Goal: Task Accomplishment & Management: Manage account settings

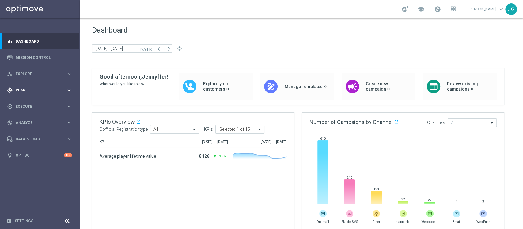
click at [37, 92] on div "gps_fixed Plan" at bounding box center [36, 90] width 59 height 6
click at [30, 122] on span "Templates" at bounding box center [38, 121] width 44 height 4
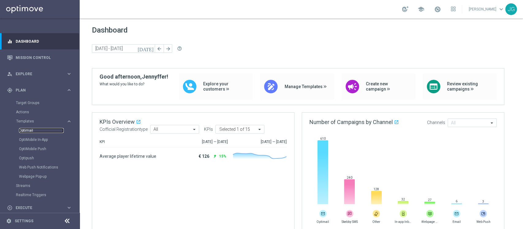
click at [24, 130] on link "Optimail" at bounding box center [41, 130] width 45 height 5
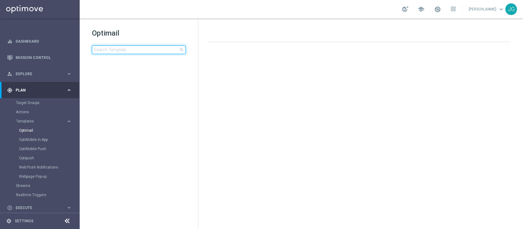
click at [120, 48] on input at bounding box center [139, 49] width 94 height 9
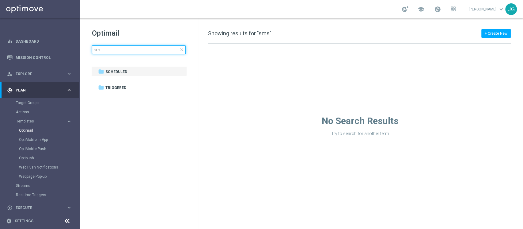
type input "s"
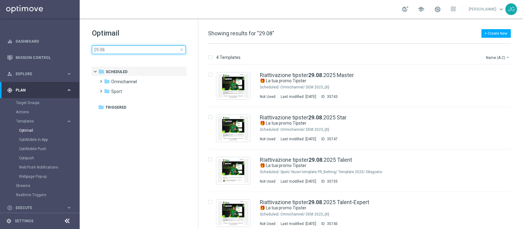
type input "29.08"
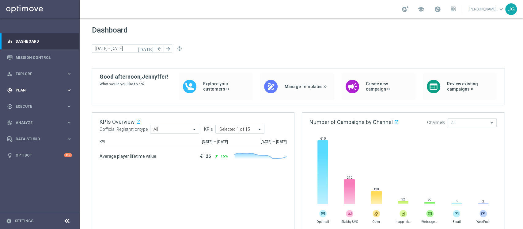
click at [34, 88] on span "Plan" at bounding box center [41, 90] width 51 height 4
click at [32, 102] on link "Target Groups" at bounding box center [40, 102] width 48 height 5
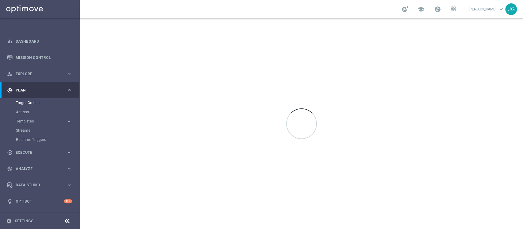
click at [229, 123] on div at bounding box center [302, 123] width 444 height 210
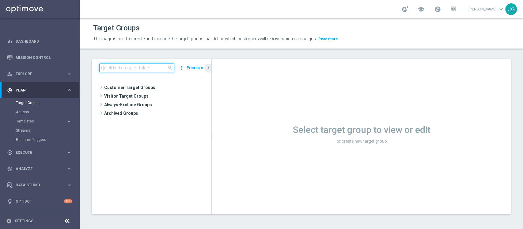
click at [143, 69] on input at bounding box center [136, 67] width 75 height 9
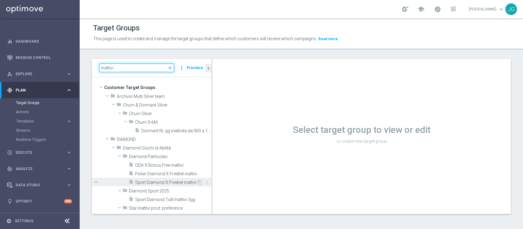
type input "inattivi"
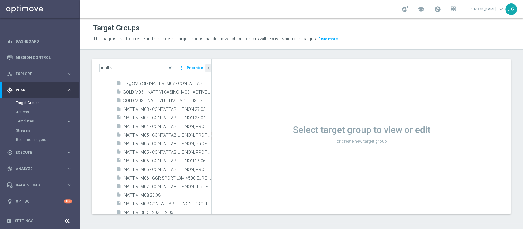
scroll to position [502, 0]
click at [137, 196] on span "INATTIVI M08 26.08" at bounding box center [160, 194] width 74 height 5
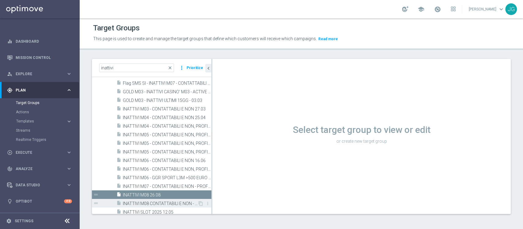
click at [154, 202] on span "INATTIVI M08 CONTATTABILI E NON - PROFILATI E NON 21.08" at bounding box center [160, 203] width 75 height 5
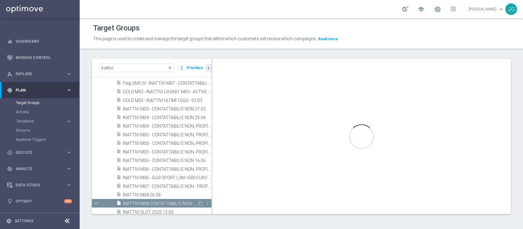
click at [154, 202] on span "INATTIVI M08 CONTATTABILI E NON - PROFILATI E NON 21.08" at bounding box center [160, 203] width 75 height 5
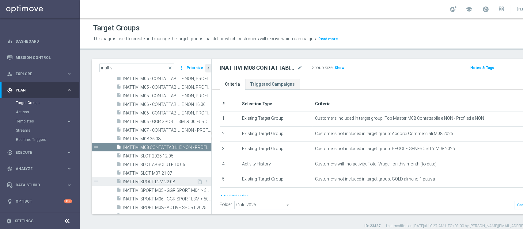
click at [160, 182] on span "INATTIVI SPORT L2M 22.08" at bounding box center [160, 181] width 74 height 5
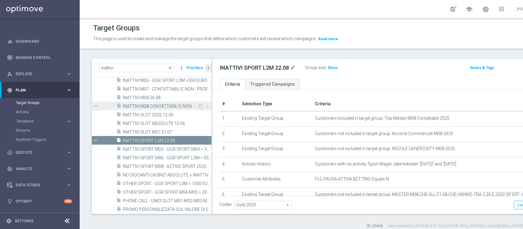
scroll to position [614, 0]
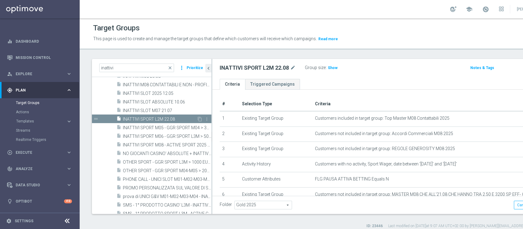
click at [164, 119] on span "INATTIVI SPORT L2M 22.08" at bounding box center [160, 119] width 74 height 5
click at [197, 117] on icon "content_copy" at bounding box center [199, 119] width 5 height 5
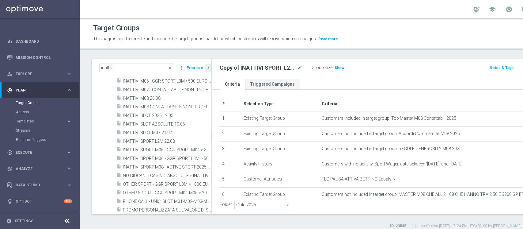
scroll to position [402, 0]
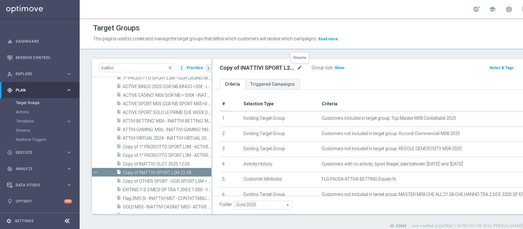
click at [301, 67] on icon "mode_edit" at bounding box center [300, 67] width 6 height 7
type input "INATTIVI CASINO' ULTIME 2 W - ATTIVI CASINO PRIME 2W 29.08"
click at [344, 79] on ul "Criteria Triggered Campaigns" at bounding box center [395, 84] width 366 height 11
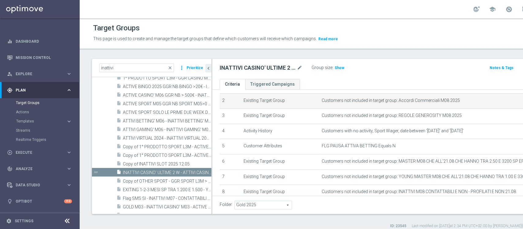
scroll to position [40, 0]
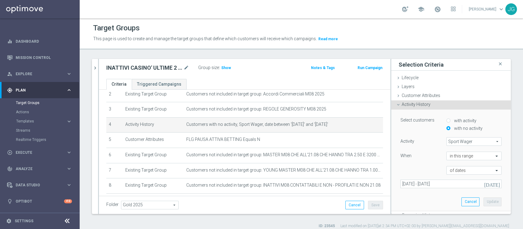
click at [461, 141] on span "Sport Wager" at bounding box center [474, 141] width 55 height 8
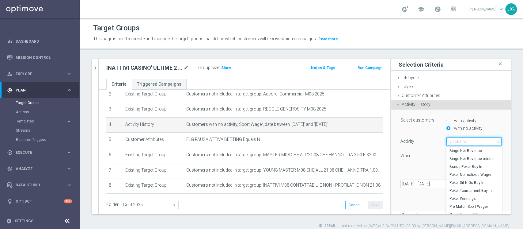
click at [461, 141] on input "search" at bounding box center [474, 141] width 55 height 9
type input "CASINO"
click at [458, 173] on span "Casino Wager" at bounding box center [474, 174] width 49 height 5
type input "Casino Wager"
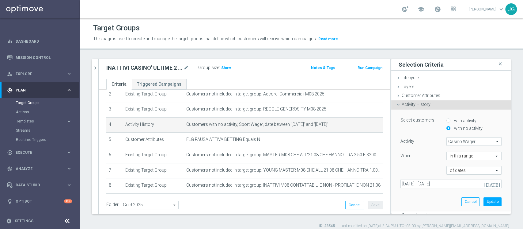
click at [488, 183] on icon "today" at bounding box center [492, 184] width 17 height 6
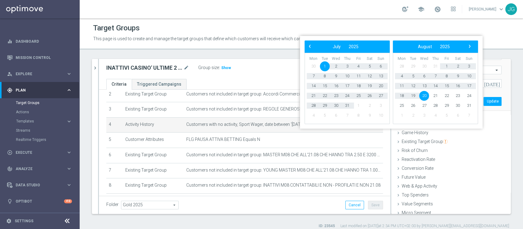
scroll to position [0, 0]
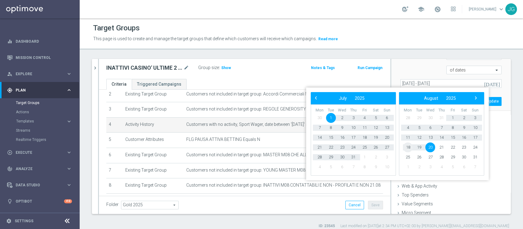
click at [410, 148] on span "18" at bounding box center [408, 147] width 10 height 10
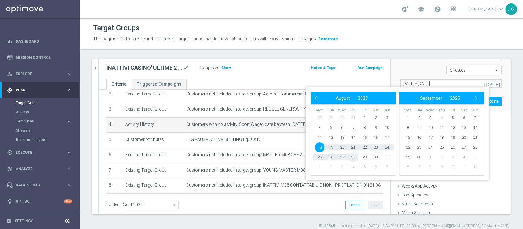
click at [356, 157] on span "28" at bounding box center [354, 157] width 10 height 10
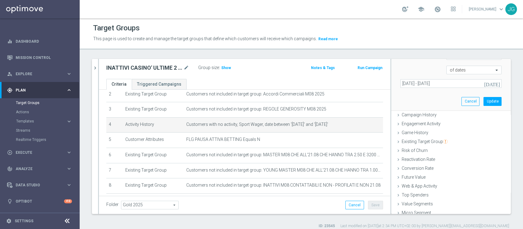
click at [484, 82] on icon "today" at bounding box center [492, 84] width 17 height 6
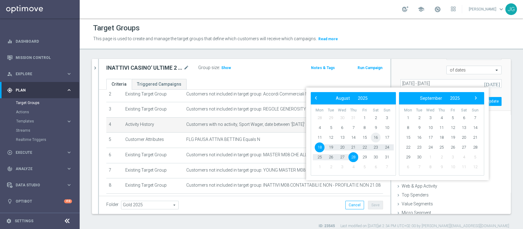
click at [378, 136] on span "16" at bounding box center [376, 137] width 10 height 10
click at [351, 156] on span "28" at bounding box center [354, 157] width 10 height 10
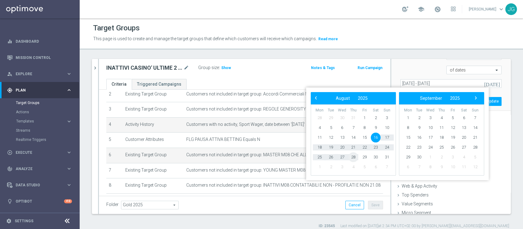
type input "16 Aug 2025 - 28 Aug 2025"
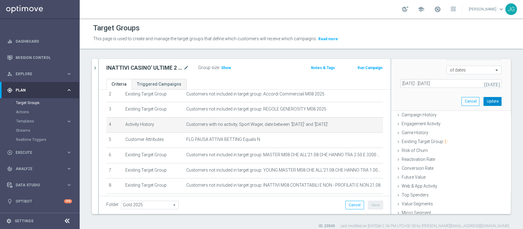
click at [484, 99] on button "Update" at bounding box center [493, 101] width 18 height 9
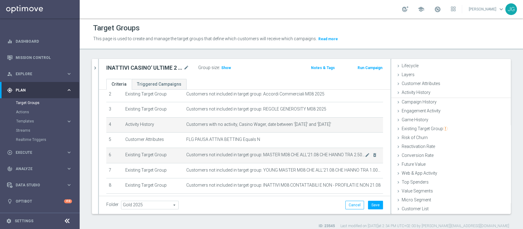
scroll to position [11, 0]
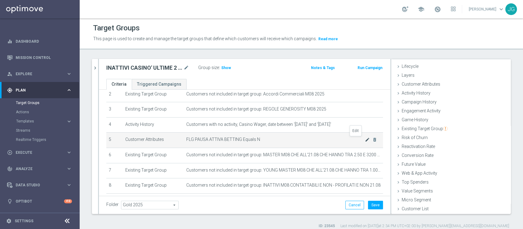
click at [365, 139] on icon "mode_edit" at bounding box center [367, 139] width 5 height 5
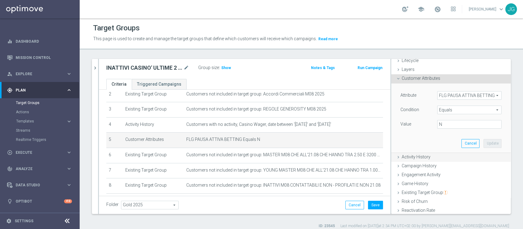
scroll to position [10, 0]
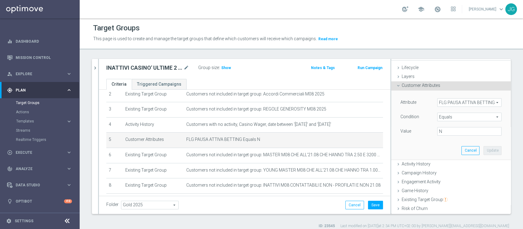
click at [455, 102] on span "FLG PAUSA ATTIVA BETTING" at bounding box center [470, 102] width 64 height 8
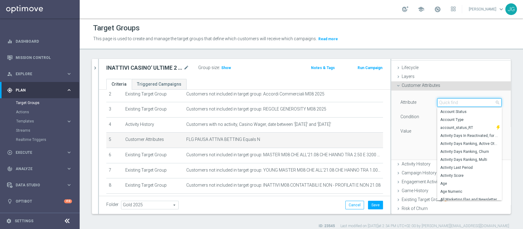
click at [455, 102] on input "search" at bounding box center [470, 102] width 64 height 9
type input "PAUSA"
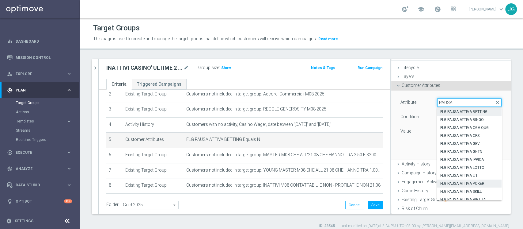
scroll to position [3, 0]
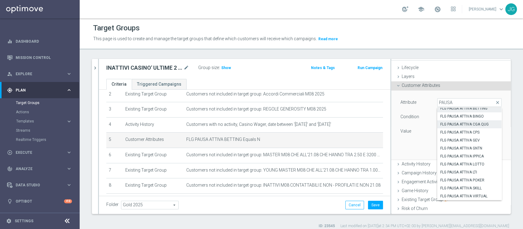
click at [461, 124] on span "FLG PAUSA ATTIVA CGA QUG" at bounding box center [470, 124] width 58 height 5
type input "FLG PAUSA ATTIVA CGA QUG"
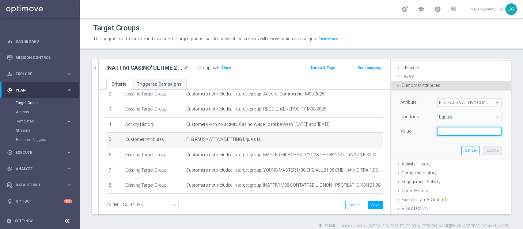
click at [449, 135] on input "text" at bounding box center [470, 131] width 64 height 9
type input "N"
click at [484, 148] on button "Update" at bounding box center [493, 150] width 18 height 9
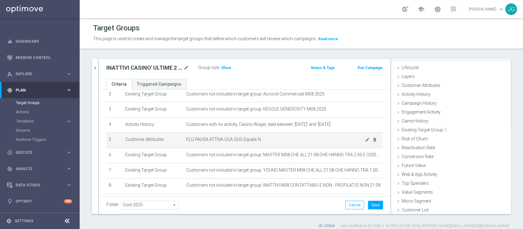
scroll to position [66, 0]
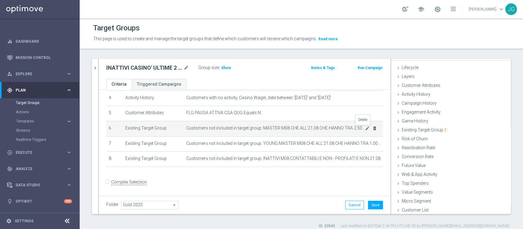
click at [373, 130] on icon "delete_forever" at bounding box center [375, 128] width 5 height 5
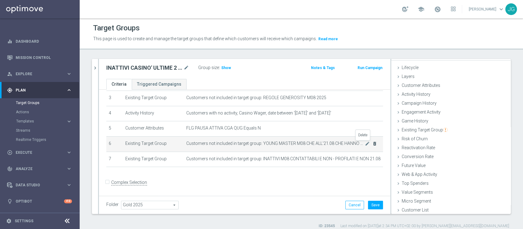
click at [373, 143] on icon "delete_forever" at bounding box center [375, 143] width 5 height 5
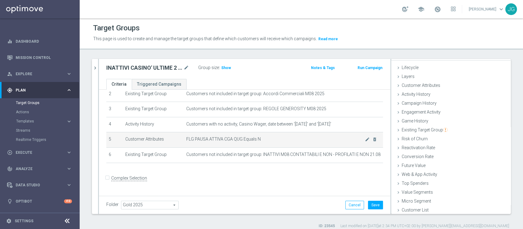
scroll to position [35, 0]
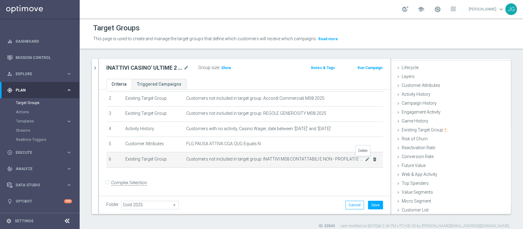
click at [373, 159] on icon "delete_forever" at bounding box center [375, 159] width 5 height 5
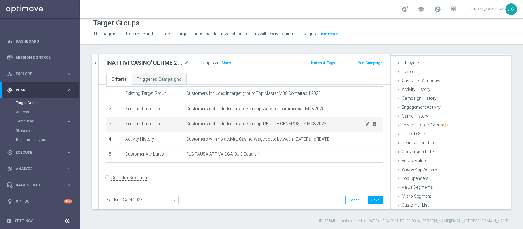
scroll to position [0, 0]
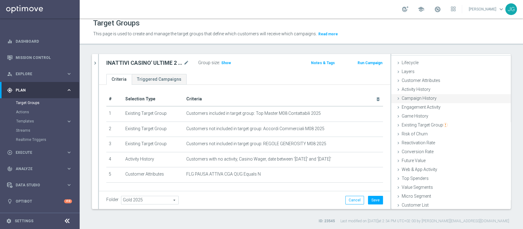
click at [425, 87] on div "Activity History done selection updated" at bounding box center [452, 89] width 120 height 9
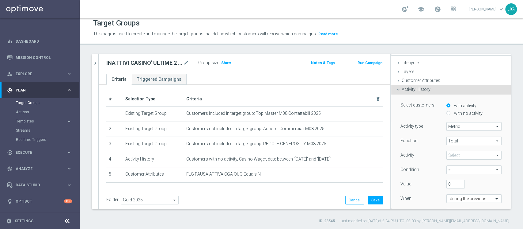
click at [454, 153] on span at bounding box center [474, 155] width 55 height 8
click at [0, 0] on input "search" at bounding box center [0, 0] width 0 height 0
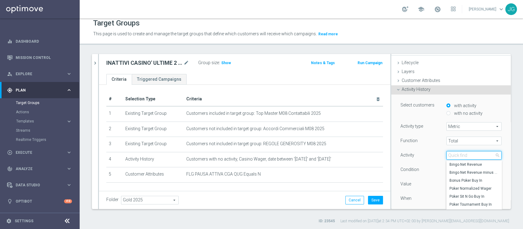
click at [454, 153] on input "search" at bounding box center [474, 155] width 55 height 9
type input "CASINO"
click at [456, 188] on span "Casino Wager" at bounding box center [474, 188] width 49 height 5
type input "Casino Wager"
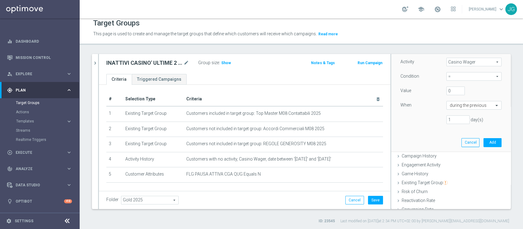
scroll to position [101, 0]
click at [452, 80] on span "=" at bounding box center [474, 79] width 55 height 8
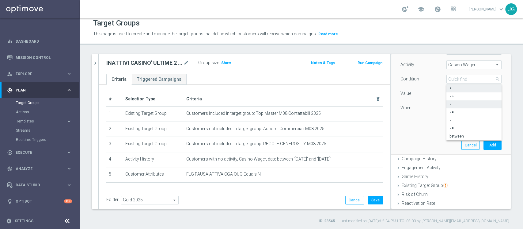
click at [450, 105] on span ">" at bounding box center [474, 104] width 49 height 5
type input ">"
click at [461, 108] on input "text" at bounding box center [468, 108] width 36 height 6
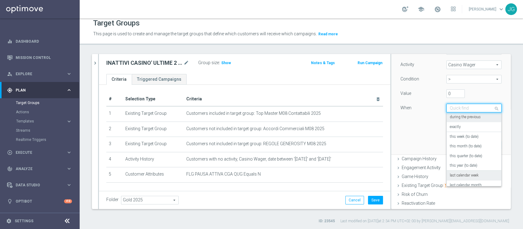
scroll to position [44, 0]
click at [457, 181] on label "in this range" at bounding box center [460, 179] width 20 height 5
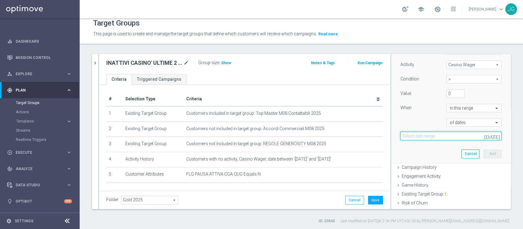
click at [425, 134] on input at bounding box center [451, 136] width 101 height 9
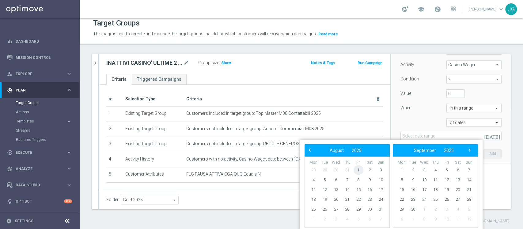
click at [360, 170] on span "1" at bounding box center [359, 170] width 10 height 10
click at [360, 188] on span "15" at bounding box center [359, 190] width 10 height 10
type input "01 Aug 2025 - 15 Aug 2025"
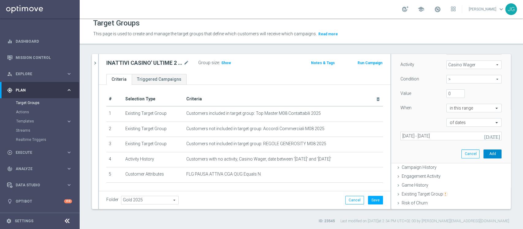
click at [485, 153] on button "Add" at bounding box center [493, 153] width 18 height 9
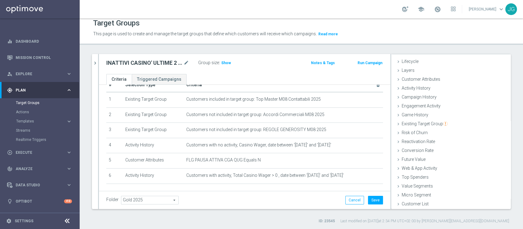
scroll to position [14, 0]
click at [224, 61] on span "Show" at bounding box center [226, 63] width 10 height 4
click at [370, 200] on button "Save" at bounding box center [375, 200] width 15 height 9
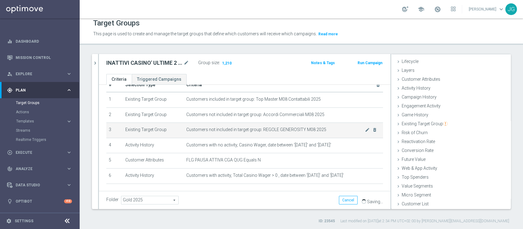
scroll to position [0, 0]
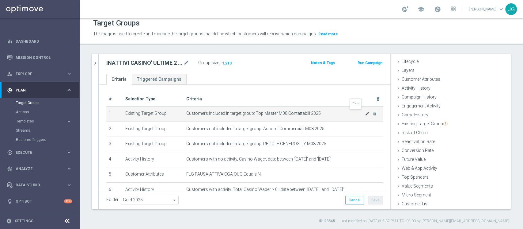
click at [365, 112] on icon "mode_edit" at bounding box center [367, 113] width 5 height 5
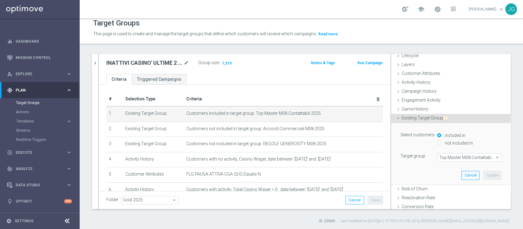
scroll to position [16, 0]
click at [443, 159] on span "Top Master M08 Contattabili 2025" at bounding box center [470, 159] width 64 height 8
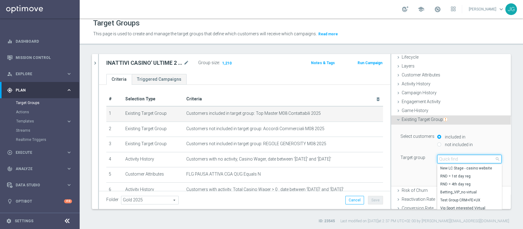
click at [443, 159] on input "search" at bounding box center [470, 159] width 64 height 9
type input "TOP MASTER"
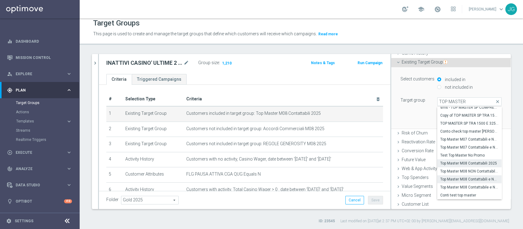
click at [464, 178] on span "Top Master M08 Contattabili e NON Contattabili 2025" at bounding box center [470, 179] width 58 height 5
type input "Top Master M08 Contattabili e NON Contattabili 2025"
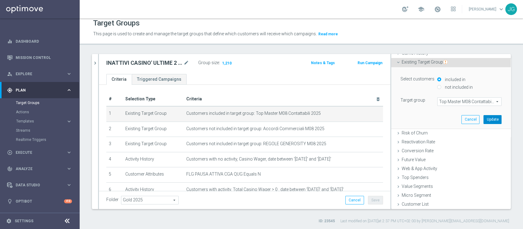
click at [484, 121] on button "Update" at bounding box center [493, 119] width 18 height 9
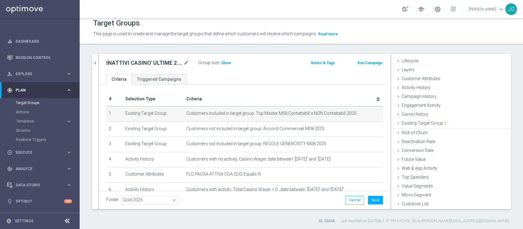
scroll to position [11, 0]
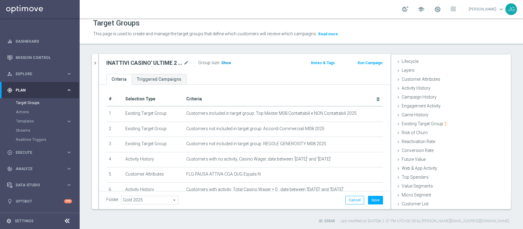
click at [228, 62] on span "Show" at bounding box center [226, 63] width 10 height 4
click at [373, 201] on button "Save" at bounding box center [375, 200] width 15 height 9
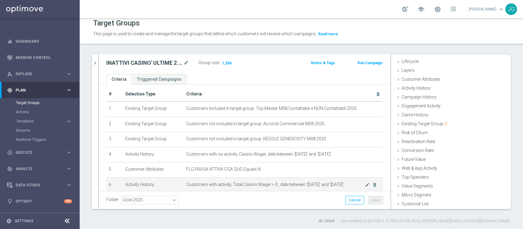
scroll to position [35, 0]
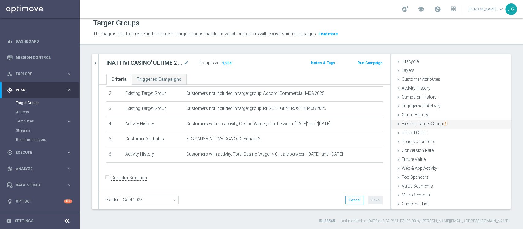
click at [427, 124] on span "Existing Target Group" at bounding box center [425, 123] width 46 height 5
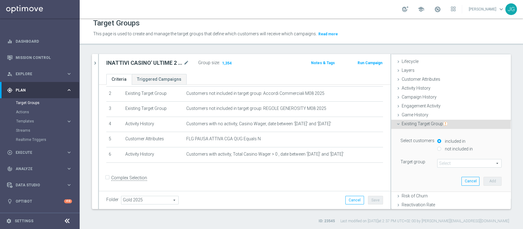
scroll to position [73, 0]
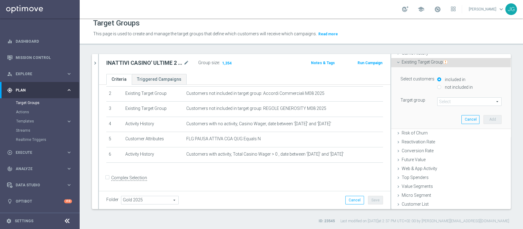
click at [445, 85] on label "not included in" at bounding box center [458, 87] width 29 height 6
click at [442, 85] on input "not included in" at bounding box center [440, 87] width 4 height 4
radio input "true"
click at [440, 101] on span at bounding box center [470, 101] width 64 height 8
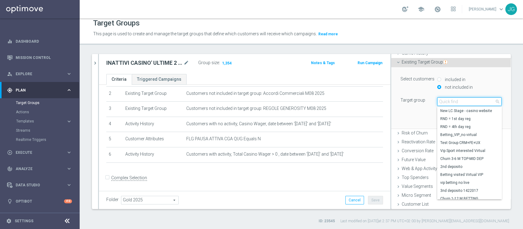
click at [440, 101] on input "search" at bounding box center [470, 101] width 64 height 9
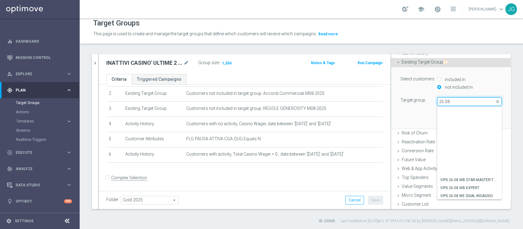
scroll to position [80, 0]
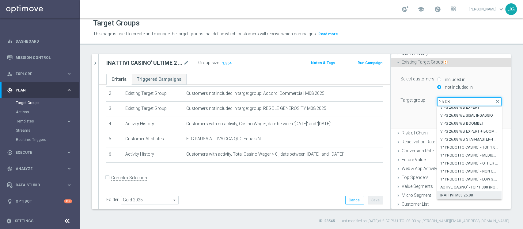
type input "26.08"
click at [446, 194] on span "INATTIVI M08 26.08" at bounding box center [470, 195] width 58 height 5
type input "INATTIVI M08 26.08"
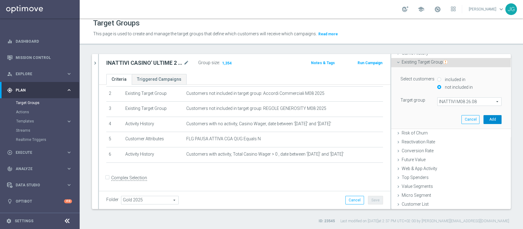
click at [486, 120] on button "Add" at bounding box center [493, 119] width 18 height 9
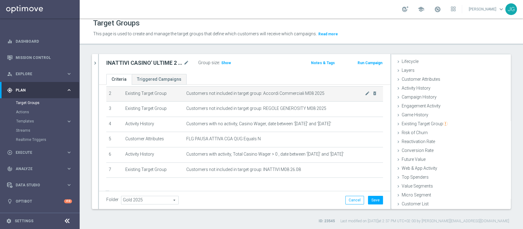
scroll to position [11, 0]
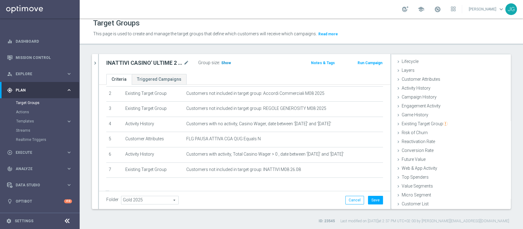
click at [224, 63] on span "Show" at bounding box center [226, 63] width 10 height 4
click at [369, 199] on button "Save" at bounding box center [375, 200] width 15 height 9
click at [95, 60] on icon "chevron_right" at bounding box center [95, 63] width 6 height 6
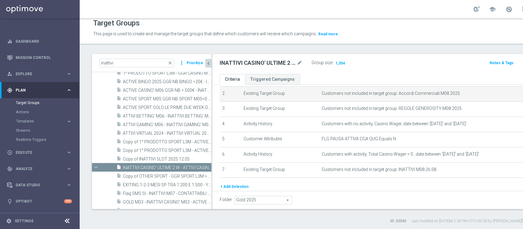
scroll to position [23, 0]
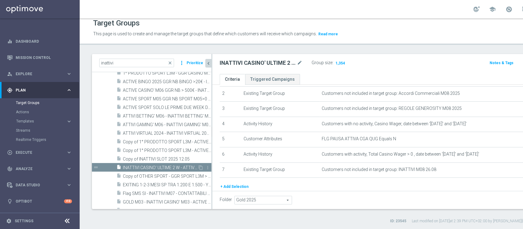
click at [160, 167] on span "INATTIVI CASINO' ULTIME 2 W - ATTIVI CASINO PRIME 2W 29.08" at bounding box center [160, 167] width 75 height 5
click at [198, 167] on icon "content_copy" at bounding box center [200, 167] width 5 height 5
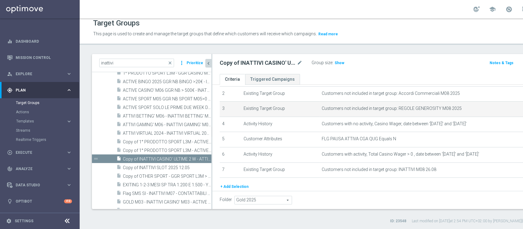
scroll to position [394, 0]
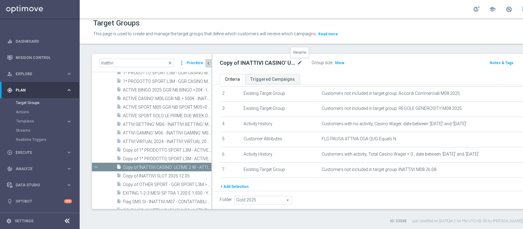
click at [301, 63] on icon "mode_edit" at bounding box center [300, 62] width 6 height 7
type input "CALO DI RACCOLTA CASINO' M07 VS M08 > 50% - GGR CASINO'M07 > 700€ 29.08"
click at [356, 73] on div "CALO DI RACCOLTA CASINO' M07 VS M08 > 50% - GGR CASINO'M07 > 700€ 29.08 Group s…" at bounding box center [395, 64] width 366 height 20
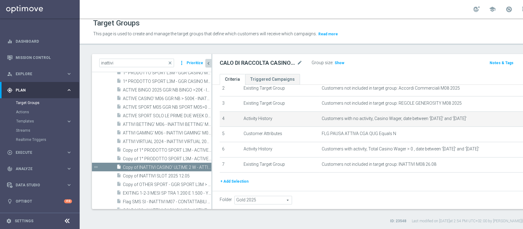
scroll to position [44, 0]
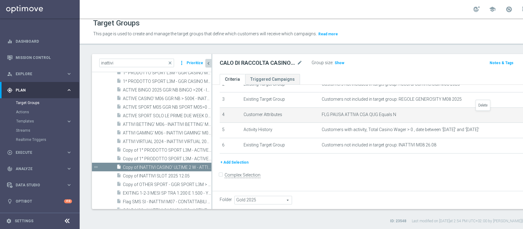
scroll to position [42, 0]
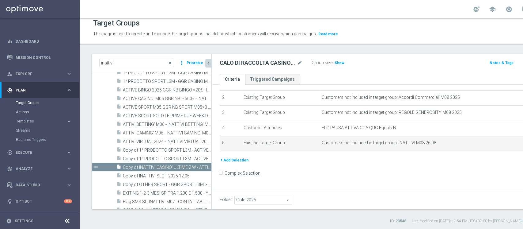
scroll to position [27, 0]
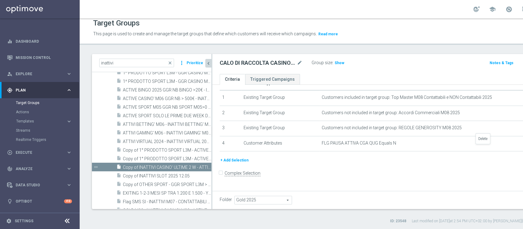
scroll to position [11, 0]
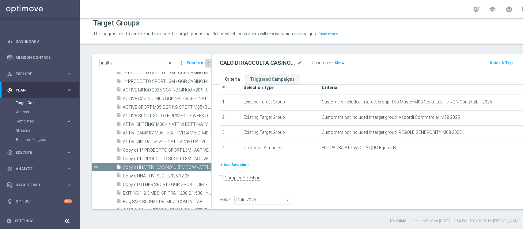
click at [230, 167] on button "+ Add Selection" at bounding box center [234, 164] width 29 height 7
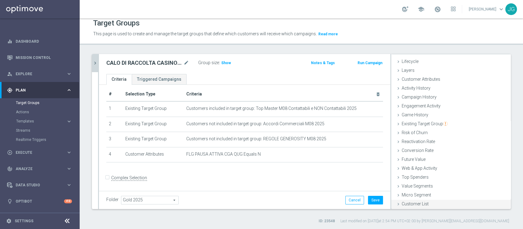
click at [402, 203] on span "Customer List" at bounding box center [415, 203] width 27 height 5
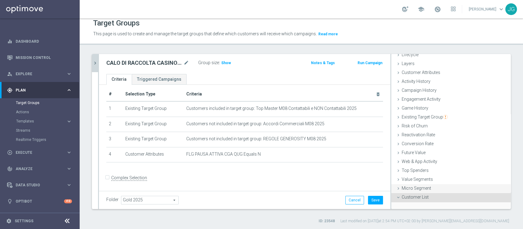
scroll to position [66, 0]
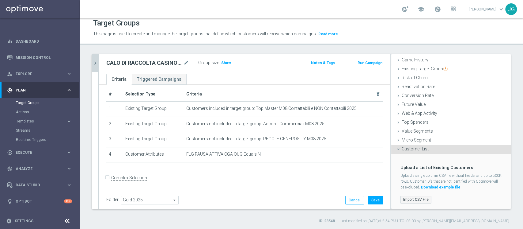
click at [409, 197] on label "Import CSV File" at bounding box center [416, 200] width 31 height 8
click at [0, 0] on input "Import CSV File" at bounding box center [0, 0] width 0 height 0
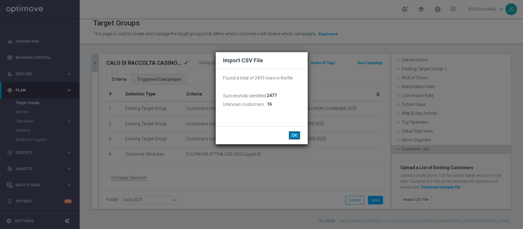
click at [297, 136] on button "OK" at bounding box center [295, 135] width 12 height 9
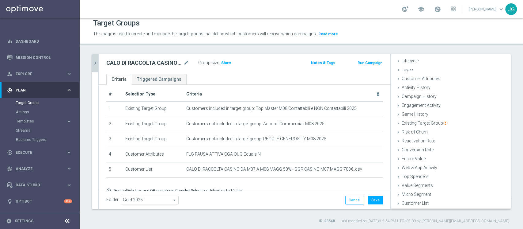
scroll to position [11, 0]
click at [228, 63] on span "Show" at bounding box center [226, 63] width 10 height 4
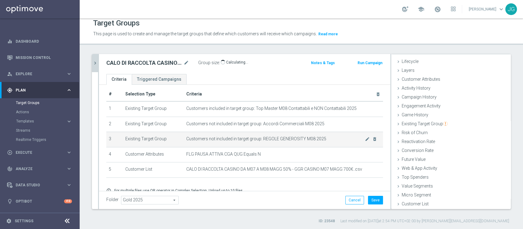
scroll to position [29, 0]
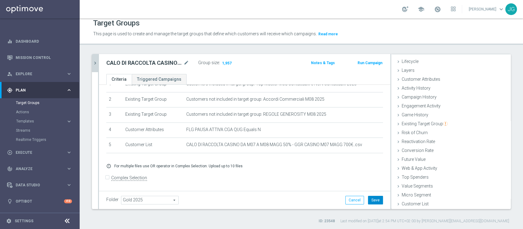
click at [369, 198] on button "Save" at bounding box center [375, 200] width 15 height 9
click at [288, 189] on form "Complex Selection Invalid Expression" at bounding box center [244, 184] width 277 height 23
click at [96, 66] on button "chevron_right" at bounding box center [95, 63] width 6 height 18
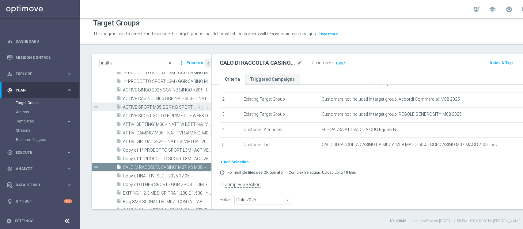
scroll to position [23, 0]
click at [127, 61] on input "inattivi" at bounding box center [136, 63] width 75 height 9
drag, startPoint x: 127, startPoint y: 61, endPoint x: 54, endPoint y: 71, distance: 74.0
click at [54, 71] on main "equalizer Dashboard Mission Control" at bounding box center [261, 114] width 523 height 229
type input "SMS"
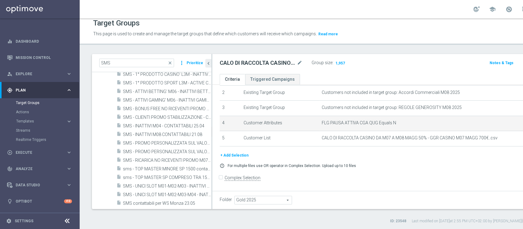
scroll to position [0, 0]
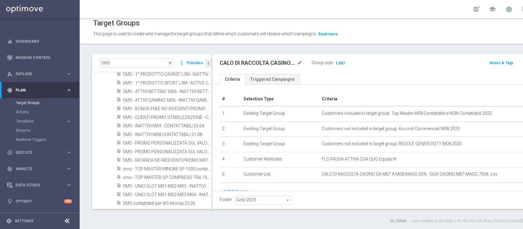
click at [342, 62] on span "1,957" at bounding box center [340, 64] width 11 height 6
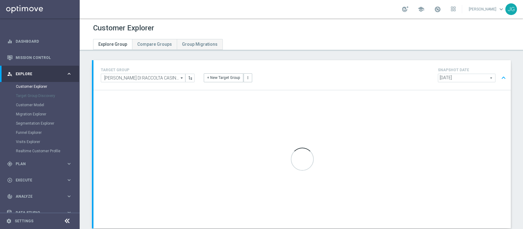
click at [0, 126] on section "Customer Explorer Target Group Discovery Customer Model Migration Explorer Segm…" at bounding box center [39, 119] width 79 height 74
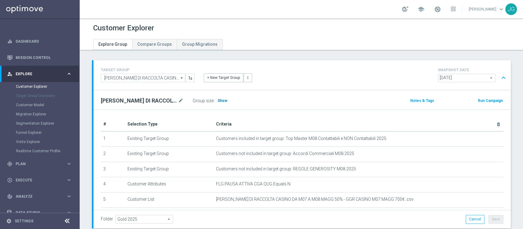
click at [220, 101] on span "Show" at bounding box center [223, 100] width 10 height 4
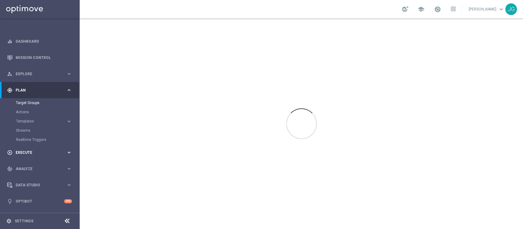
click at [22, 150] on div "play_circle_outline Execute" at bounding box center [36, 153] width 59 height 6
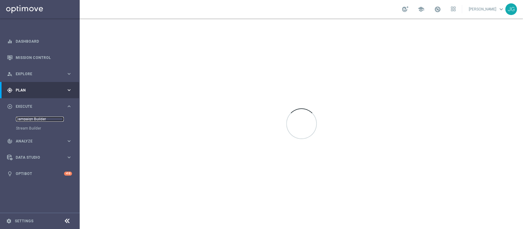
click at [28, 117] on link "Campaign Builder" at bounding box center [40, 119] width 48 height 5
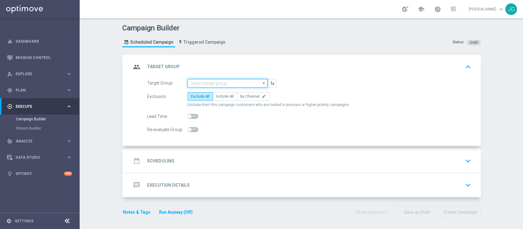
click at [201, 82] on input at bounding box center [228, 83] width 80 height 9
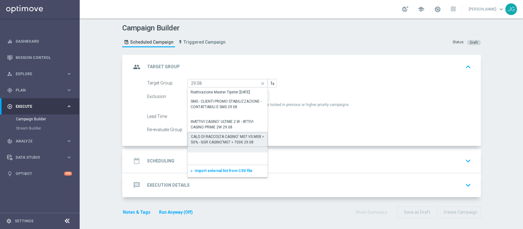
click at [228, 142] on div "CALO DI RACCOLTA CASINO' M07 VS M08 > 50% - GGR CASINO'M07 > 700€ 29.08" at bounding box center [228, 139] width 74 height 11
type input "CALO DI RACCOLTA CASINO' M07 VS M08 > 50% - GGR CASINO'M07 > 700€ 29.08"
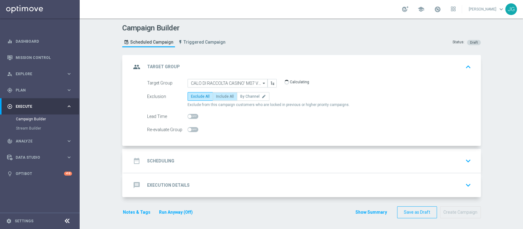
click at [223, 99] on label "Include All" at bounding box center [225, 96] width 25 height 9
click at [220, 99] on input "Include All" at bounding box center [218, 97] width 4 height 4
radio input "true"
click at [221, 159] on div "date_range Scheduling keyboard_arrow_down" at bounding box center [302, 161] width 342 height 12
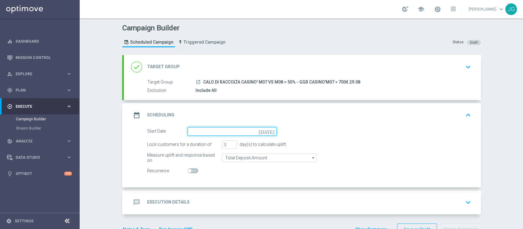
click at [222, 130] on input at bounding box center [232, 131] width 89 height 9
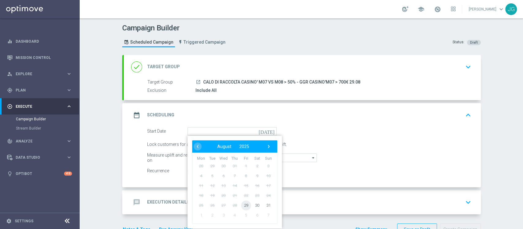
click at [242, 205] on span "29" at bounding box center [246, 205] width 10 height 10
type input "29 Aug 2025"
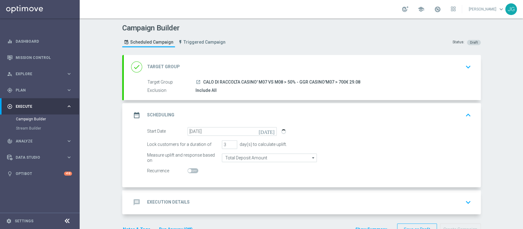
click at [245, 202] on div "message Execution Details keyboard_arrow_down" at bounding box center [302, 202] width 342 height 12
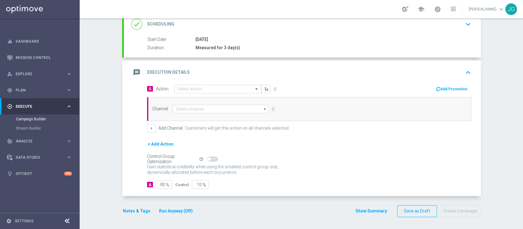
scroll to position [88, 0]
click at [205, 90] on input "text" at bounding box center [212, 89] width 68 height 5
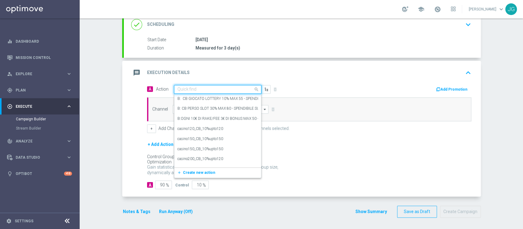
paste input "BONUSFREE 50€ SPENDIBILE SLOT"
type input "BONUSFREE 50€ SPENDIBILE SLOT"
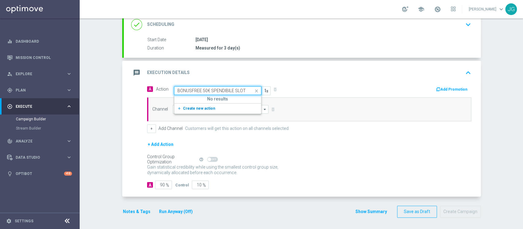
click at [188, 109] on span "Create new action" at bounding box center [199, 108] width 32 height 4
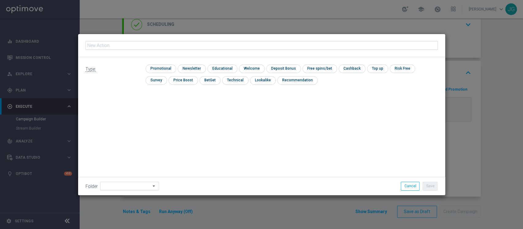
type input "BONUSFREE 50€ SPENDIBILE SLOT"
click at [162, 69] on input "checkbox" at bounding box center [160, 68] width 29 height 8
checkbox input "true"
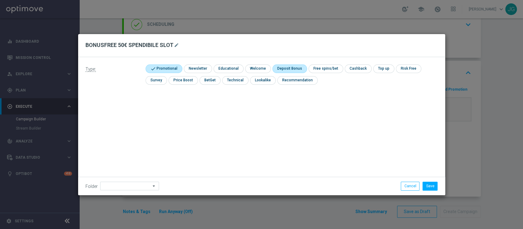
click at [291, 69] on input "checkbox" at bounding box center [289, 68] width 33 height 8
click at [292, 69] on input "checkbox" at bounding box center [292, 68] width 39 height 8
checkbox input "false"
click at [316, 67] on input "checkbox" at bounding box center [325, 68] width 33 height 8
checkbox input "true"
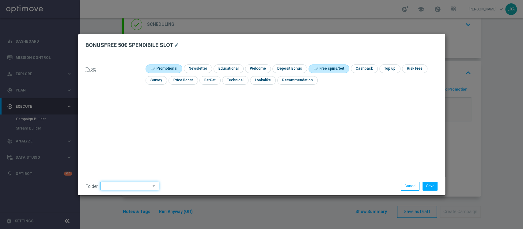
click at [109, 185] on input at bounding box center [129, 186] width 59 height 9
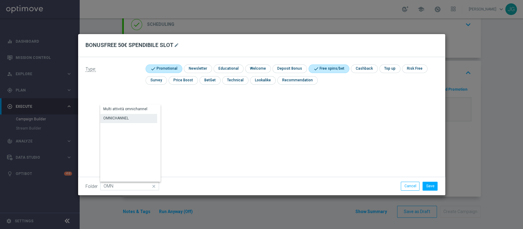
click at [132, 115] on div "OMNICHANNEL" at bounding box center [128, 118] width 57 height 9
type input "OMNICHANNEL"
click at [427, 185] on button "Save" at bounding box center [430, 186] width 15 height 9
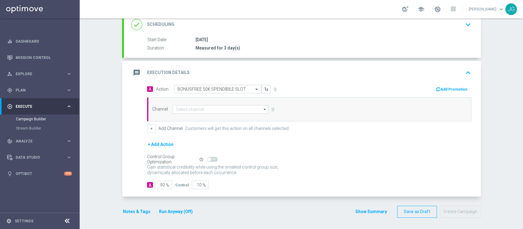
click at [452, 90] on button "Add Promotion" at bounding box center [453, 89] width 34 height 7
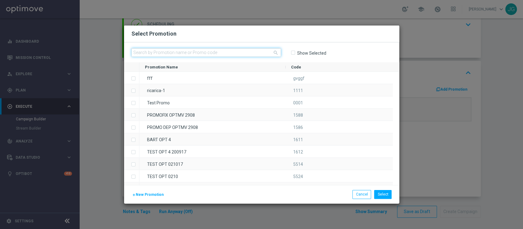
click at [240, 51] on input "text" at bounding box center [207, 52] width 150 height 9
paste input "333784"
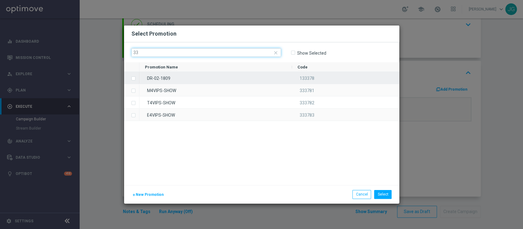
type input "3"
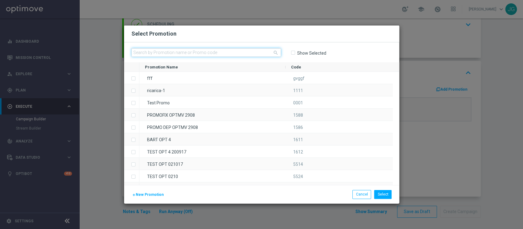
paste input "231816"
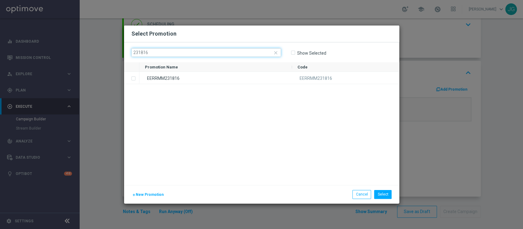
type input "231816"
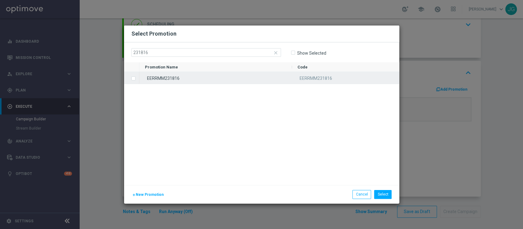
click at [199, 82] on div "EERRMM231816" at bounding box center [216, 78] width 153 height 12
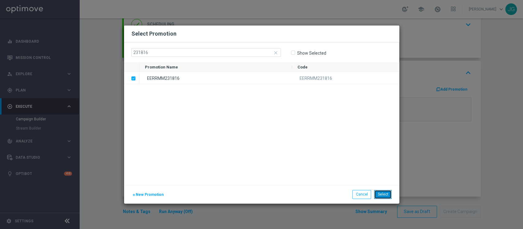
click at [384, 195] on button "Select" at bounding box center [382, 194] width 17 height 9
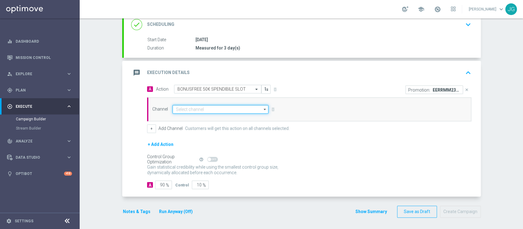
click at [211, 105] on input at bounding box center [221, 109] width 96 height 9
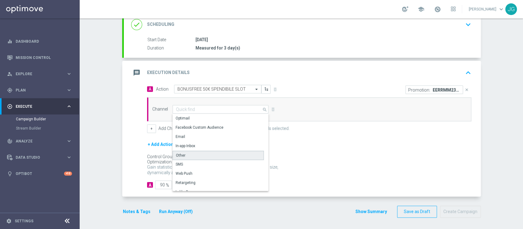
click at [187, 156] on div "Other" at bounding box center [218, 155] width 91 height 9
type input "Other"
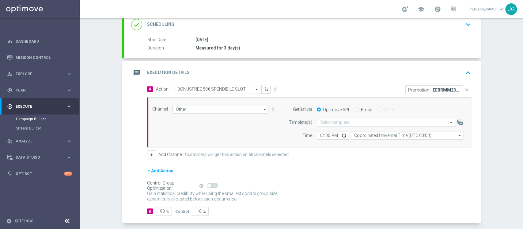
click at [350, 108] on div "Optimove API Email SFTP" at bounding box center [390, 110] width 156 height 6
click at [355, 110] on input "Email" at bounding box center [357, 110] width 4 height 4
radio input "true"
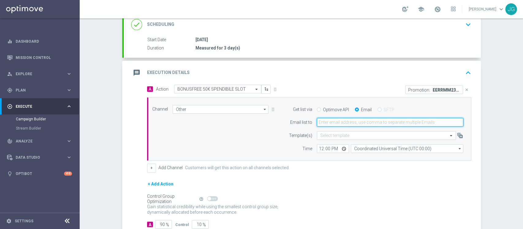
click at [343, 118] on input "email" at bounding box center [390, 122] width 147 height 9
type input "jennyffer.gonzalez@sisal.it"
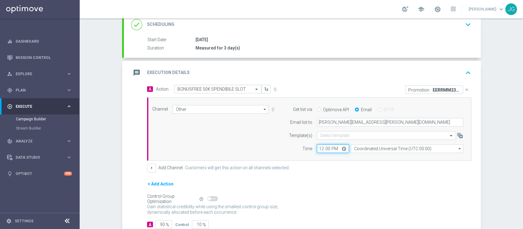
click at [342, 147] on input "12:00" at bounding box center [333, 148] width 32 height 9
type input "17:00"
click at [403, 65] on div "message Execution Details keyboard_arrow_up" at bounding box center [302, 73] width 357 height 24
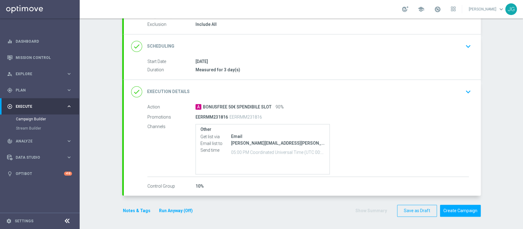
scroll to position [65, 0]
click at [226, 86] on div "done Execution Details keyboard_arrow_down" at bounding box center [302, 92] width 342 height 12
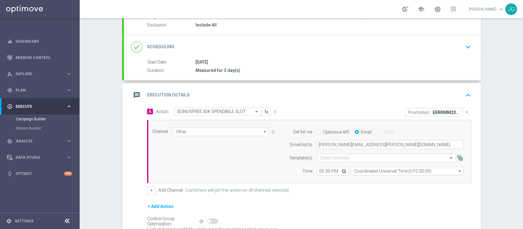
scroll to position [88, 0]
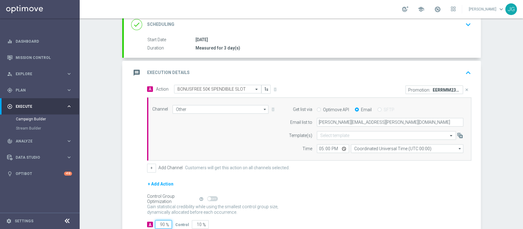
click at [158, 223] on input "90" at bounding box center [163, 224] width 17 height 9
type input "0"
type input "100"
type input "10"
type input "90"
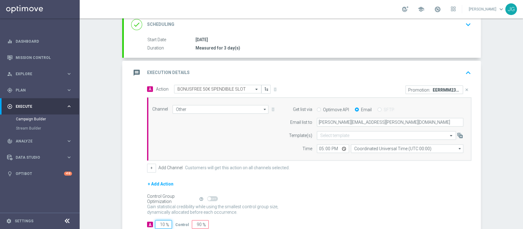
type input "100"
type input "0"
type input "100"
click at [252, 63] on div "message Execution Details keyboard_arrow_up" at bounding box center [302, 73] width 357 height 24
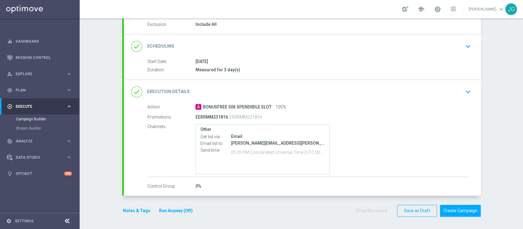
scroll to position [65, 0]
click at [140, 208] on button "Notes & Tags" at bounding box center [136, 212] width 29 height 8
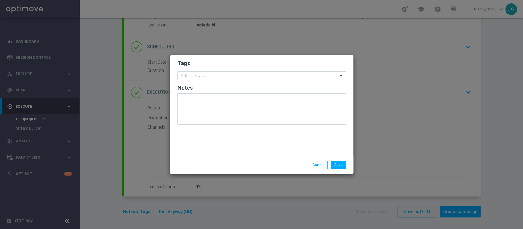
click at [227, 75] on input "text" at bounding box center [259, 75] width 157 height 5
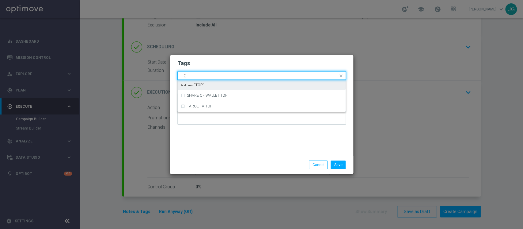
type input "T"
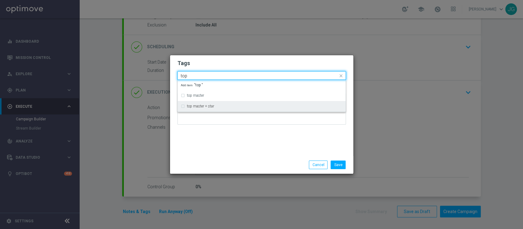
click at [192, 101] on div "top master + star" at bounding box center [262, 106] width 168 height 11
type input "top"
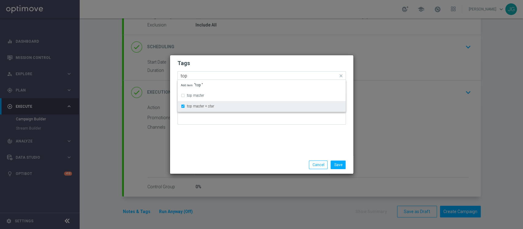
click at [191, 106] on label "top master + star" at bounding box center [200, 106] width 27 height 4
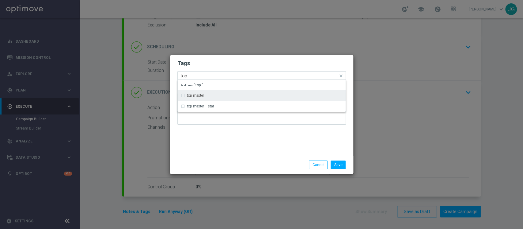
click at [203, 94] on label "top master" at bounding box center [195, 96] width 17 height 4
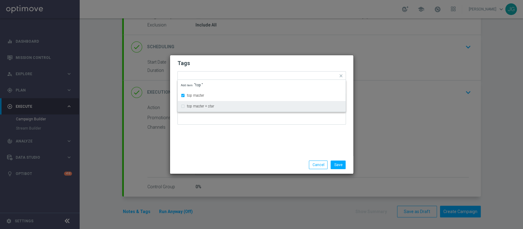
click at [208, 151] on div "Tags Quick find × top master top master top master + star Add item "top " Notes" at bounding box center [261, 105] width 183 height 101
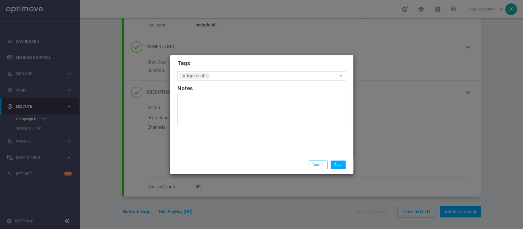
click at [230, 78] on input "text" at bounding box center [275, 76] width 126 height 5
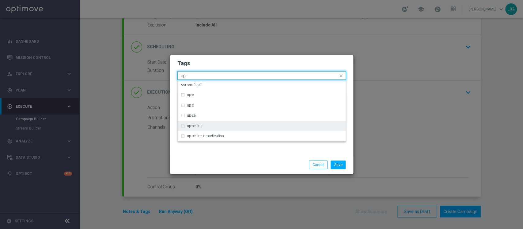
click at [199, 126] on label "up-selling" at bounding box center [195, 126] width 16 height 4
type input "up-"
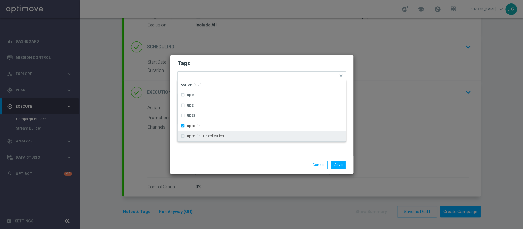
click at [217, 166] on div "Save Cancel" at bounding box center [262, 164] width 178 height 9
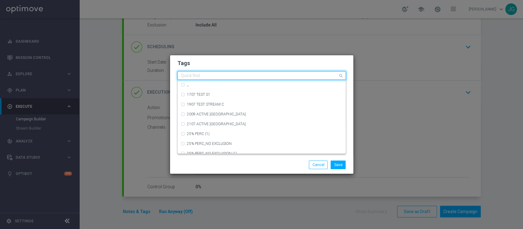
click at [256, 75] on input "text" at bounding box center [259, 75] width 157 height 5
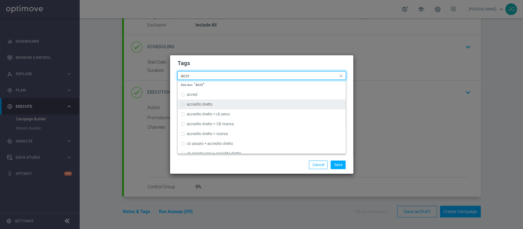
click at [222, 102] on div "accredito diretto" at bounding box center [262, 104] width 162 height 10
type input "accr"
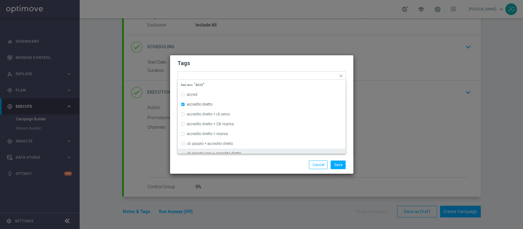
click at [253, 163] on div "Save Cancel" at bounding box center [291, 164] width 119 height 9
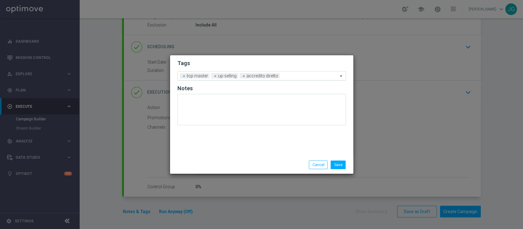
click at [292, 75] on input "text" at bounding box center [310, 76] width 56 height 5
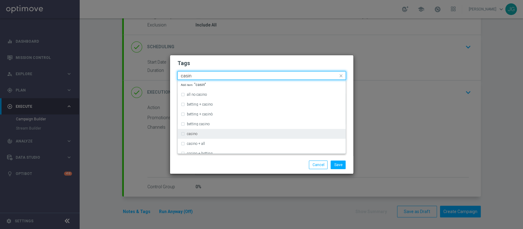
click at [208, 134] on div "casino" at bounding box center [265, 134] width 156 height 4
type input "casin"
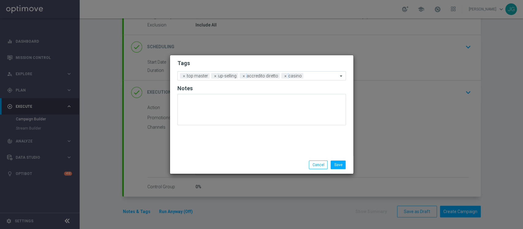
click at [225, 160] on div "Save Cancel" at bounding box center [261, 165] width 183 height 18
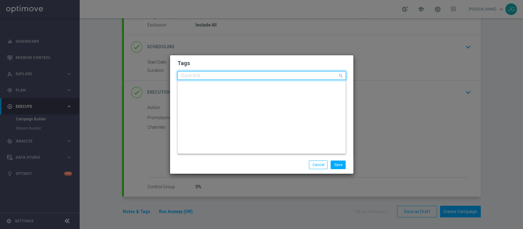
click at [309, 77] on input "text" at bounding box center [259, 75] width 157 height 5
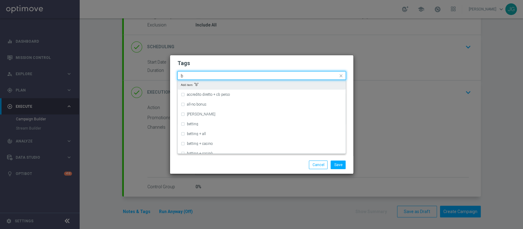
click at [309, 77] on input "b" at bounding box center [259, 75] width 157 height 5
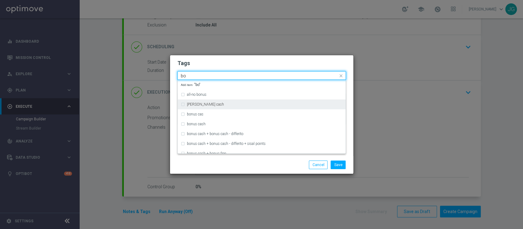
click at [201, 106] on div "bonsu cash" at bounding box center [262, 104] width 162 height 10
type input "bo"
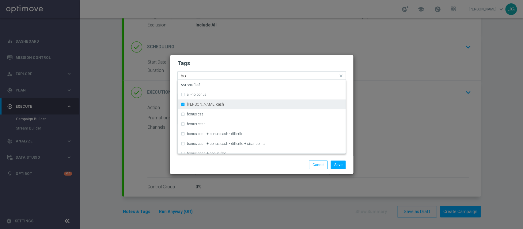
click at [201, 106] on div "bonsu cash" at bounding box center [262, 104] width 162 height 10
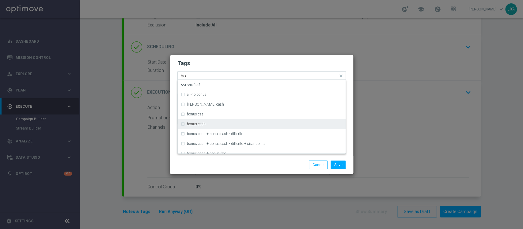
click at [200, 126] on div "bonus cash" at bounding box center [262, 124] width 162 height 10
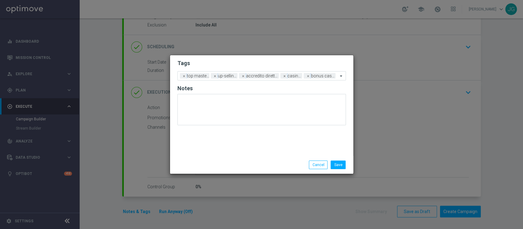
click at [247, 165] on div "Save Cancel" at bounding box center [291, 164] width 119 height 9
click at [342, 165] on button "Save" at bounding box center [338, 164] width 15 height 9
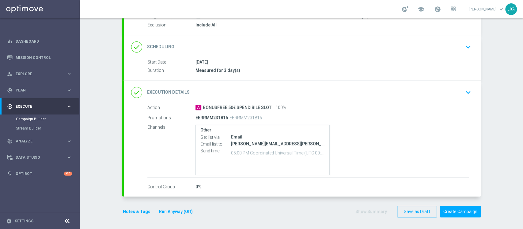
click at [170, 210] on button "Run Anyway (Off)" at bounding box center [176, 212] width 35 height 8
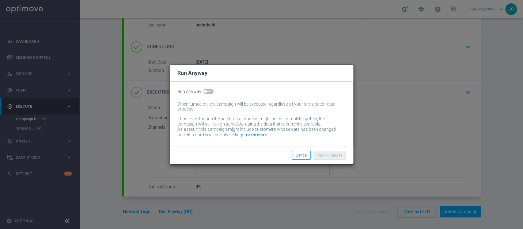
click at [208, 90] on span at bounding box center [208, 91] width 11 height 5
click at [208, 90] on input "checkbox" at bounding box center [208, 91] width 11 height 5
checkbox input "true"
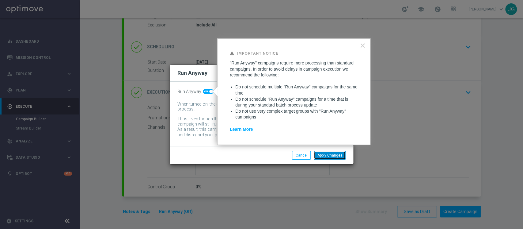
click at [327, 155] on button "Apply Changes" at bounding box center [330, 155] width 32 height 9
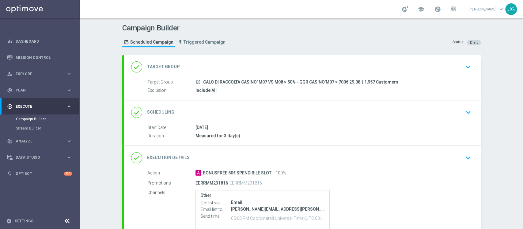
scroll to position [65, 0]
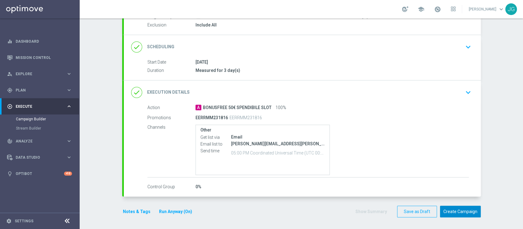
click at [452, 213] on button "Create Campaign" at bounding box center [460, 211] width 41 height 12
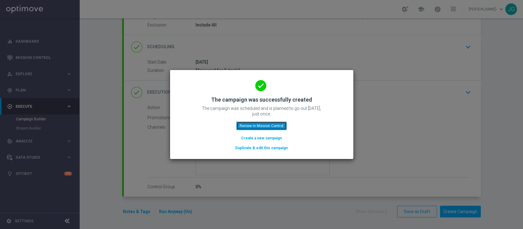
click at [263, 124] on button "Review in Mission Control" at bounding box center [261, 125] width 51 height 9
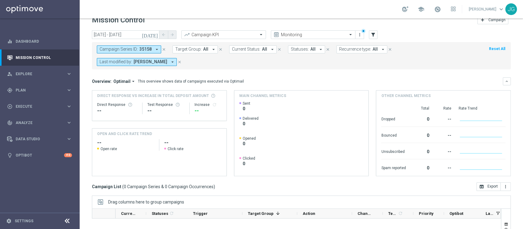
scroll to position [5, 0]
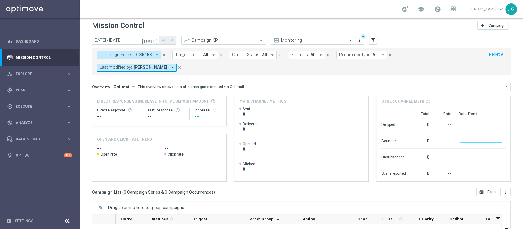
click at [182, 66] on icon "close" at bounding box center [180, 67] width 4 height 4
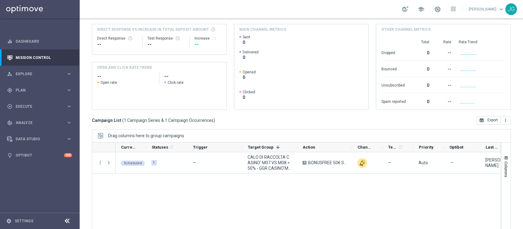
scroll to position [78, 0]
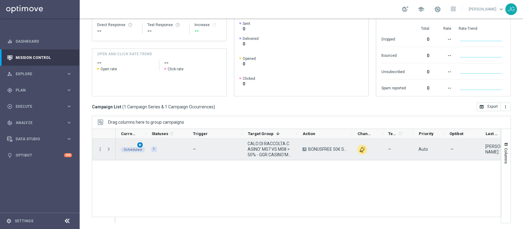
click at [137, 146] on div "play_arrow" at bounding box center [140, 144] width 7 height 7
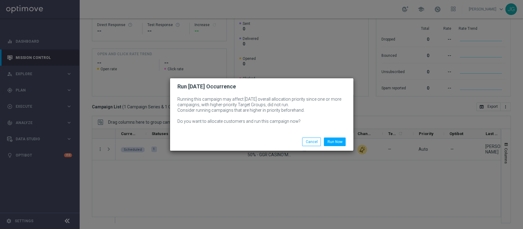
click at [328, 146] on div "Run Now Cancel" at bounding box center [261, 142] width 183 height 18
click at [335, 143] on button "Run Now" at bounding box center [335, 141] width 22 height 9
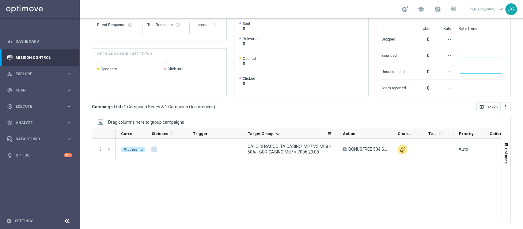
drag, startPoint x: 297, startPoint y: 134, endPoint x: 341, endPoint y: 137, distance: 44.6
click at [339, 137] on div at bounding box center [337, 134] width 2 height 10
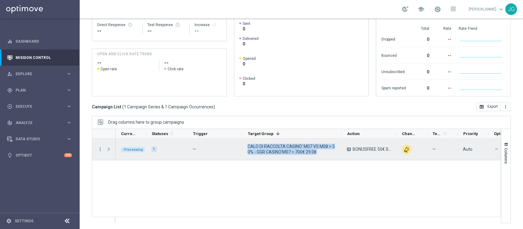
drag, startPoint x: 319, startPoint y: 153, endPoint x: 245, endPoint y: 146, distance: 75.1
click at [245, 146] on div "CALO DI RACCOLTA CASINO' M07 VS M08 > 50% - GGR CASINO'M07 > 700€ 29.08" at bounding box center [292, 149] width 99 height 21
click at [107, 148] on span "Press SPACE to select this row." at bounding box center [109, 149] width 6 height 5
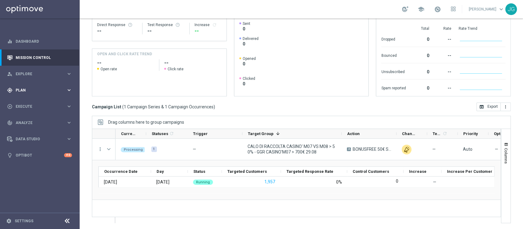
click at [44, 89] on span "Plan" at bounding box center [41, 90] width 51 height 4
click at [31, 120] on span "Templates" at bounding box center [38, 121] width 44 height 4
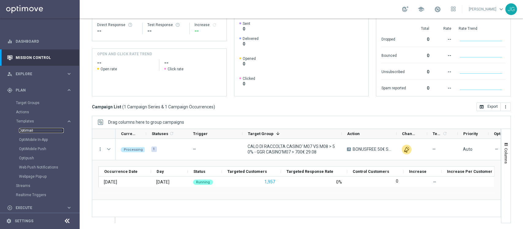
click at [23, 132] on link "Optimail" at bounding box center [41, 130] width 45 height 5
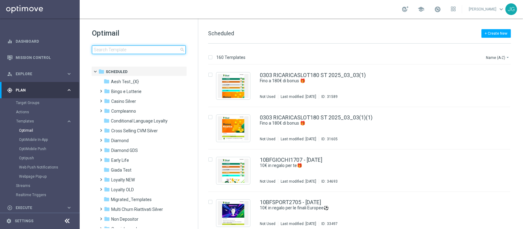
click at [142, 51] on input at bounding box center [139, 49] width 94 height 9
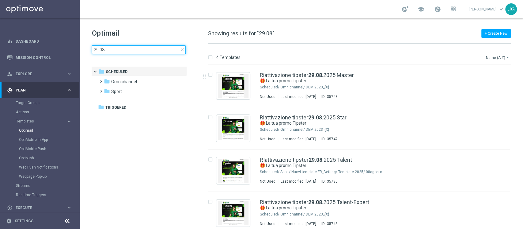
type input "29.08"
click at [504, 57] on button "Name (A-Z) arrow_drop_down" at bounding box center [498, 57] width 25 height 7
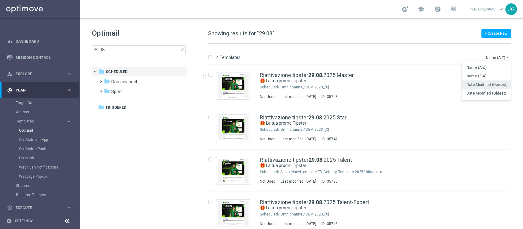
click at [486, 86] on span "Date Modified (Newest)" at bounding box center [487, 84] width 41 height 4
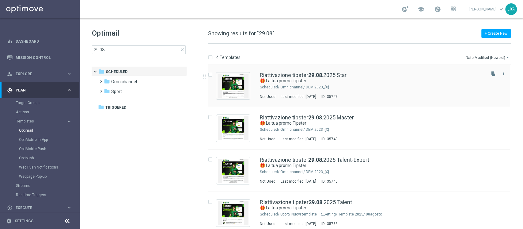
click at [369, 89] on div "Omnichannel/ DEM 2023_{X}" at bounding box center [383, 87] width 204 height 5
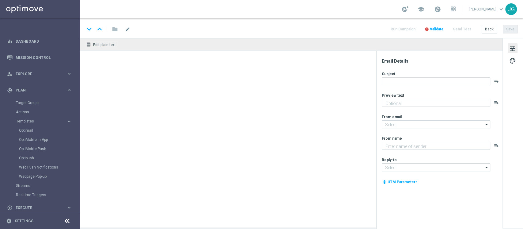
type textarea "Sblocca la tua Freebet e un Bottino bonus"
type input "newsletter@comunicazioni.sisal.it"
type textarea "Sisal"
type input "teamvip@sisal.it"
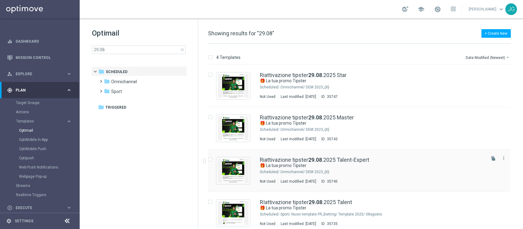
click at [376, 179] on div "Not Used Last modified: Friday, August 29, 2025 ID: 35745" at bounding box center [372, 181] width 225 height 5
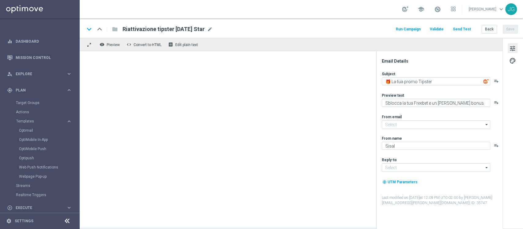
type input "newsletter@comunicazioni.sisal.it"
type input "info@sisal.it"
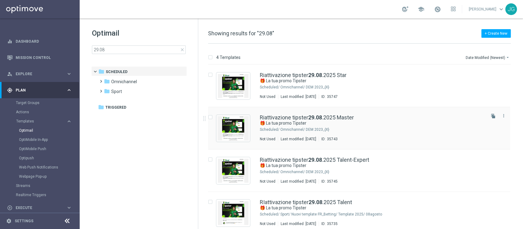
click at [285, 128] on div "Omnichannel/ DEM 2023_{X}" at bounding box center [383, 129] width 204 height 5
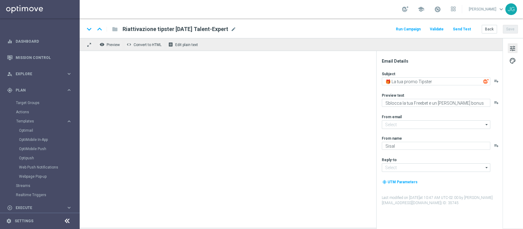
type input "newsletter@comunicazioni.sisal.it"
type input "info@sisal.it"
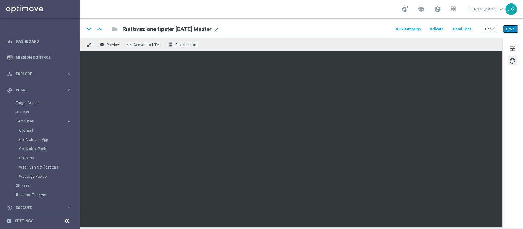
click at [513, 26] on button "Save" at bounding box center [510, 29] width 15 height 9
drag, startPoint x: 220, startPoint y: 30, endPoint x: 120, endPoint y: 32, distance: 99.7
click at [120, 32] on div "Riattivazione tipster 29.08.2025 Master Riattivazione tipster 29.08.2025 Master…" at bounding box center [169, 29] width 102 height 8
copy span "Riattivazione tipster 29.08.2025 Maste"
click at [46, 89] on span "Plan" at bounding box center [41, 90] width 51 height 4
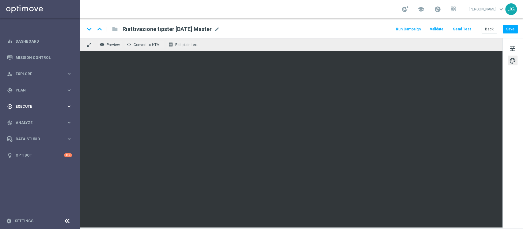
click at [50, 107] on span "Execute" at bounding box center [41, 107] width 51 height 4
click at [30, 120] on link "Campaign Builder" at bounding box center [40, 119] width 48 height 5
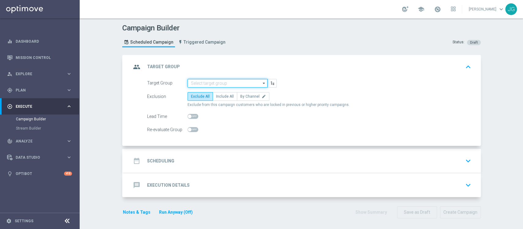
click at [217, 84] on input at bounding box center [228, 83] width 80 height 9
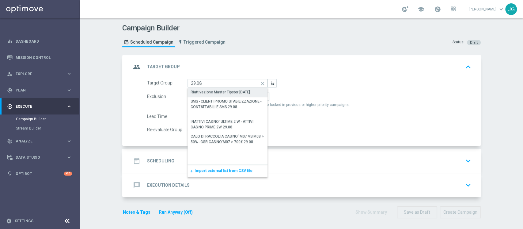
click at [219, 92] on div "Riattivazione Master Tipster 29.08.2025" at bounding box center [220, 92] width 59 height 6
type input "Riattivazione Master Tipster 29.08.2025"
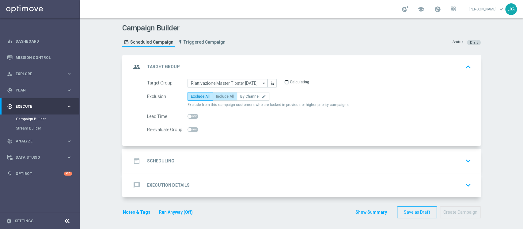
click at [224, 95] on span "Include All" at bounding box center [225, 96] width 18 height 4
click at [220, 95] on input "Include All" at bounding box center [218, 97] width 4 height 4
radio input "true"
click at [226, 163] on div "date_range Scheduling keyboard_arrow_down" at bounding box center [302, 161] width 342 height 12
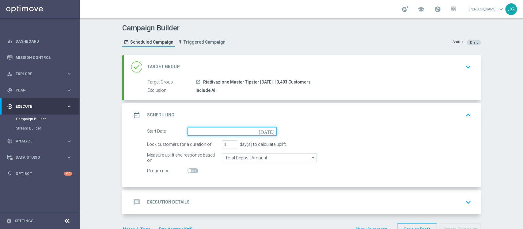
click at [230, 133] on input at bounding box center [232, 131] width 89 height 9
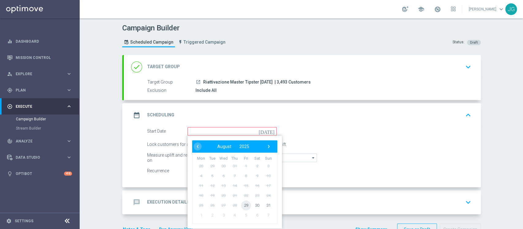
click at [241, 207] on span "29" at bounding box center [246, 205] width 10 height 10
type input "29 Aug 2025"
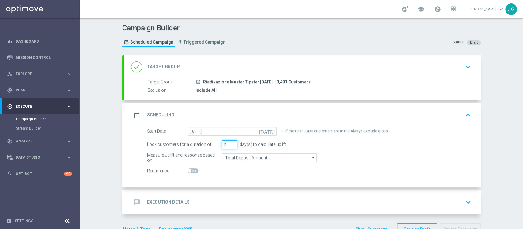
click at [230, 145] on input "2" at bounding box center [229, 144] width 15 height 9
type input "1"
click at [230, 145] on input "1" at bounding box center [229, 144] width 15 height 9
click at [229, 187] on accordion "done Target Group keyboard_arrow_down Target Group launch Riattivazione Master …" at bounding box center [301, 134] width 359 height 159
click at [224, 193] on div "message Execution Details keyboard_arrow_down" at bounding box center [302, 202] width 357 height 24
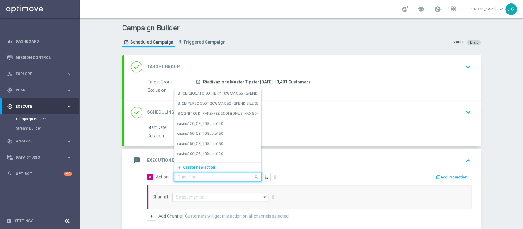
click at [223, 175] on input "text" at bounding box center [212, 176] width 68 height 5
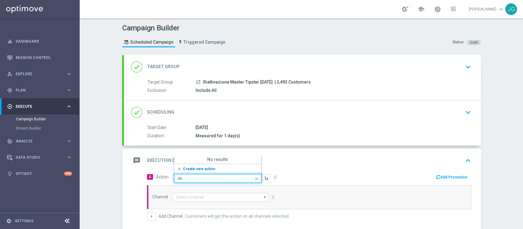
type input "d"
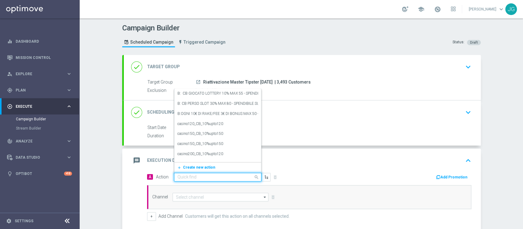
click at [321, 157] on div "message Execution Details keyboard_arrow_up" at bounding box center [302, 161] width 342 height 12
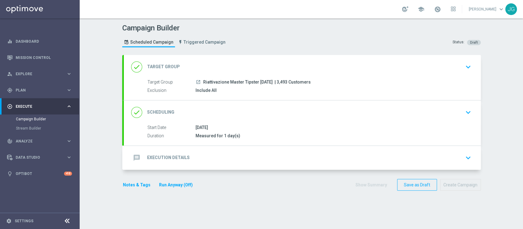
click at [231, 160] on div "message Execution Details keyboard_arrow_down" at bounding box center [302, 158] width 342 height 12
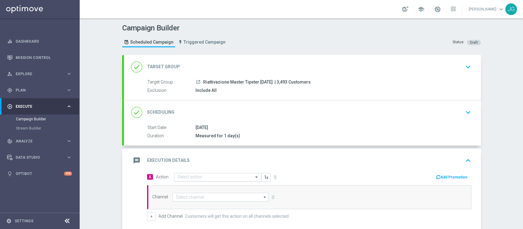
click at [207, 175] on input "text" at bounding box center [212, 176] width 68 height 5
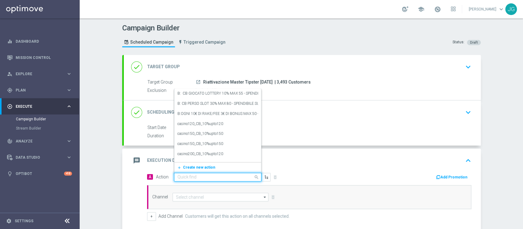
click at [207, 175] on input "text" at bounding box center [212, 176] width 68 height 5
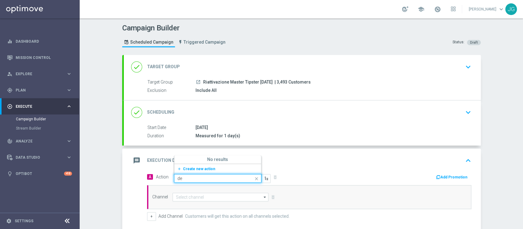
type input "d"
type input "DEM MAS"
click at [214, 157] on div "Dem master tipster edit" at bounding box center [218, 158] width 81 height 10
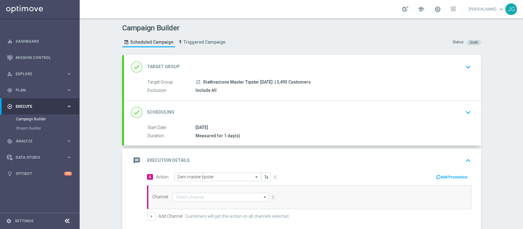
scroll to position [88, 0]
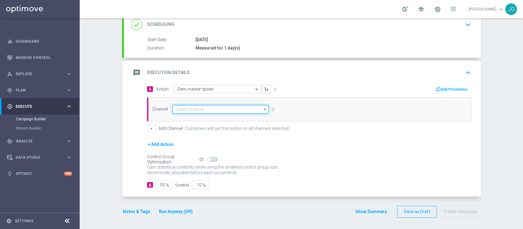
click at [223, 108] on input at bounding box center [221, 109] width 96 height 9
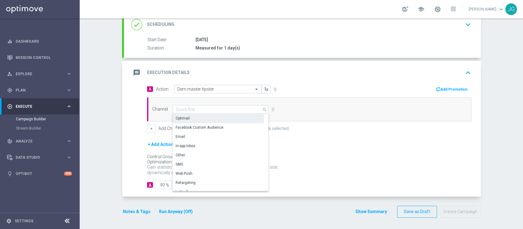
click at [206, 118] on div "Optimail" at bounding box center [218, 118] width 91 height 9
type input "Optimail"
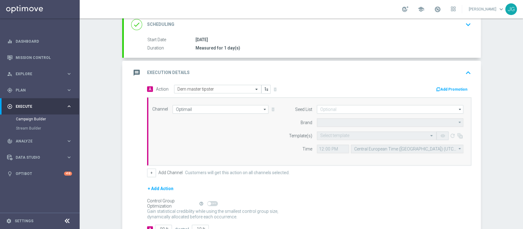
type input "Sisal Marketing"
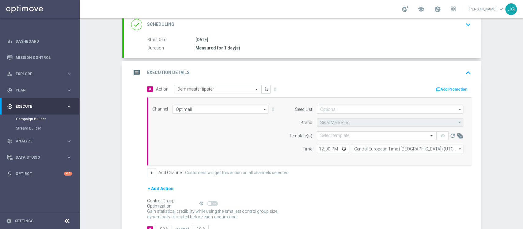
click at [357, 139] on form "Template(s) Select template remove_red_eye refresh Time 12:00 Central European …" at bounding box center [375, 142] width 178 height 22
click at [361, 137] on input "text" at bounding box center [370, 135] width 101 height 5
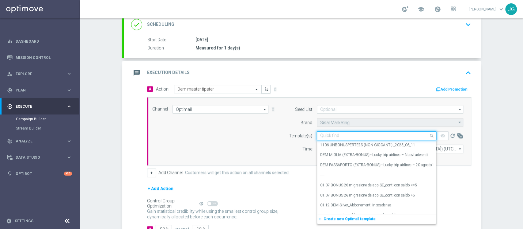
paste input "Riattivazione tipster 29.08.2025 Maste"
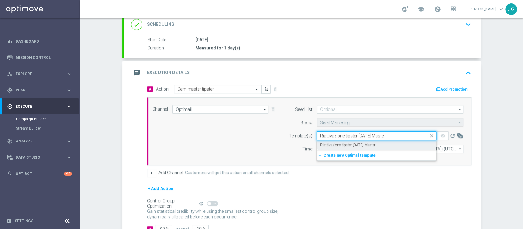
click at [373, 144] on label "Riattivazione tipster 29.08.2025 Master" at bounding box center [347, 144] width 55 height 5
type input "Riattivazione tipster 29.08.2025 Maste"
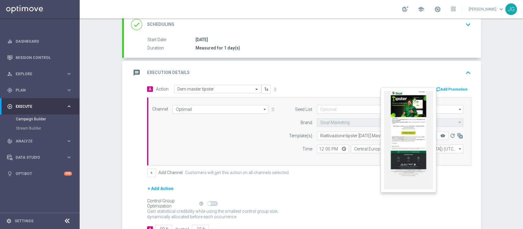
click at [440, 136] on icon "remove_red_eye" at bounding box center [442, 135] width 5 height 5
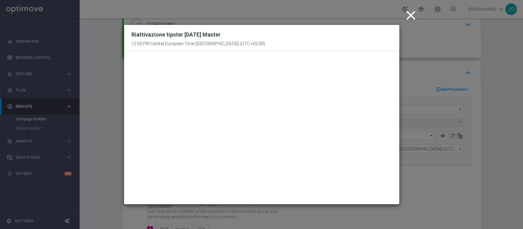
click at [411, 11] on icon "close" at bounding box center [410, 15] width 15 height 15
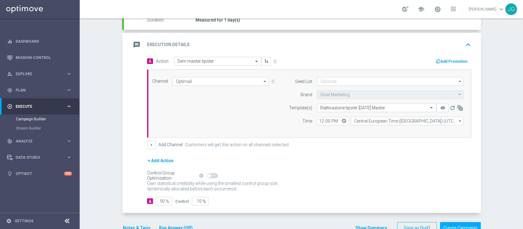
scroll to position [113, 0]
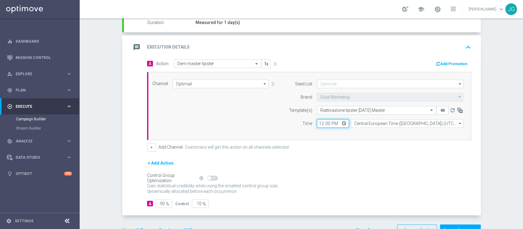
click at [341, 122] on input "12:00" at bounding box center [333, 123] width 32 height 9
type input "19:30"
click at [364, 59] on div "Add Promotion" at bounding box center [392, 63] width 167 height 8
click at [369, 55] on div "message Execution Details keyboard_arrow_up" at bounding box center [302, 47] width 357 height 24
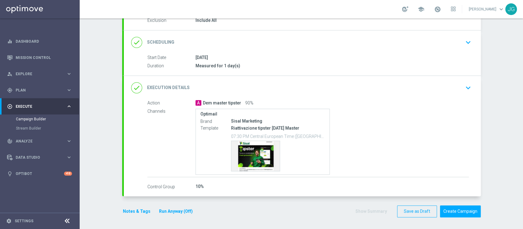
scroll to position [70, 0]
click at [132, 213] on button "Notes & Tags" at bounding box center [136, 212] width 29 height 8
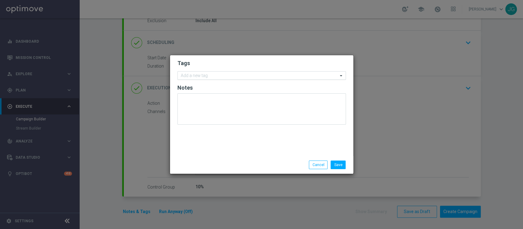
click at [220, 75] on input "text" at bounding box center [259, 75] width 157 height 5
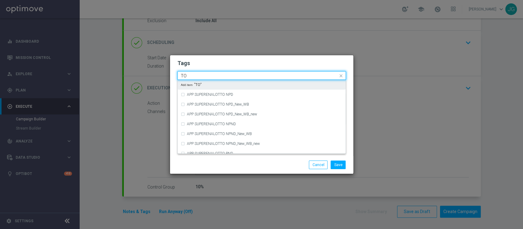
type input "T"
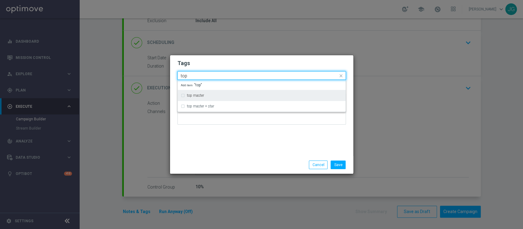
click at [196, 100] on div "top master" at bounding box center [262, 95] width 162 height 10
type input "top"
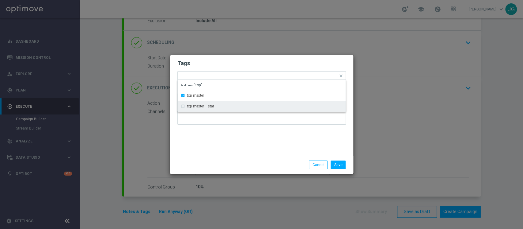
click at [213, 144] on div "Tags Quick find × top master top master top master + star Add item "top" Notes" at bounding box center [261, 105] width 183 height 101
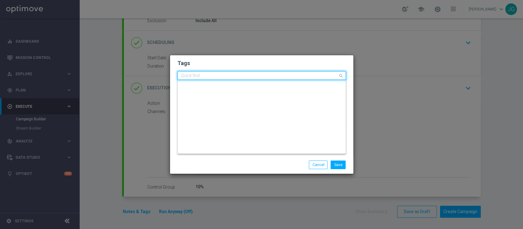
click at [235, 75] on input "text" at bounding box center [259, 75] width 157 height 5
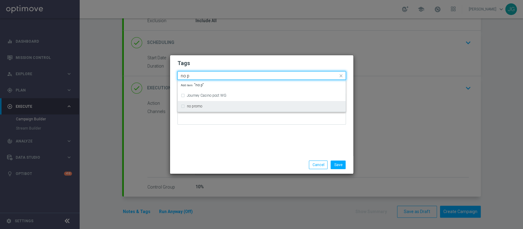
click at [210, 105] on div "no promo" at bounding box center [265, 106] width 156 height 4
type input "no p"
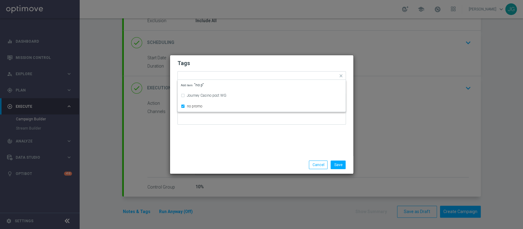
click at [223, 145] on div "Tags Quick find × top master × no promo Journey Casino post WG no promo Add ite…" at bounding box center [261, 105] width 183 height 101
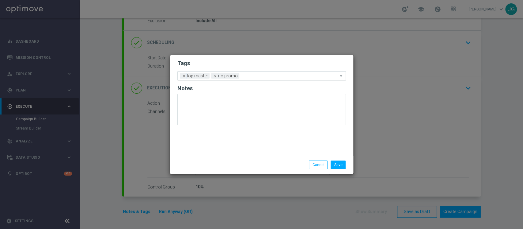
click at [258, 75] on input "text" at bounding box center [290, 76] width 96 height 5
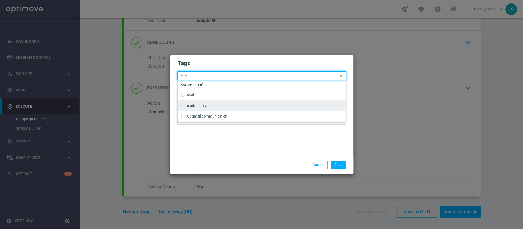
click at [210, 109] on div "mail/notifica" at bounding box center [262, 106] width 162 height 10
type input "mai"
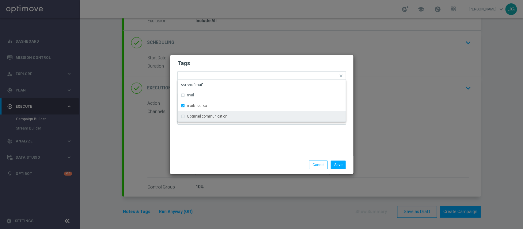
click at [222, 151] on div "Tags Quick find × top master × no promo × mail/notifica mail mail/notifica Opti…" at bounding box center [261, 105] width 183 height 101
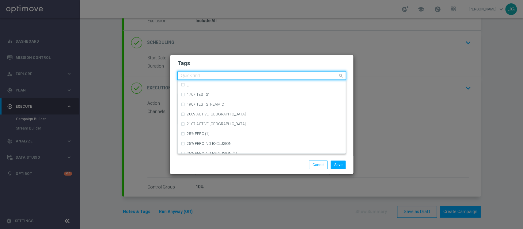
click at [292, 77] on input "text" at bounding box center [259, 75] width 157 height 5
click at [272, 63] on h2 "Tags" at bounding box center [262, 62] width 169 height 7
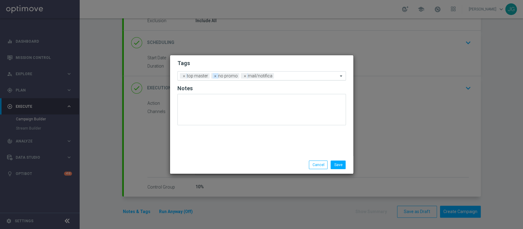
click at [215, 77] on span "×" at bounding box center [216, 76] width 6 height 6
click at [263, 75] on input "text" at bounding box center [292, 76] width 91 height 5
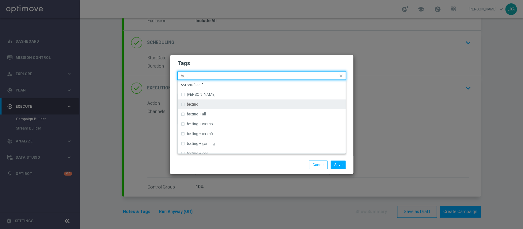
click at [228, 104] on div "betting" at bounding box center [265, 104] width 156 height 4
type input "bett"
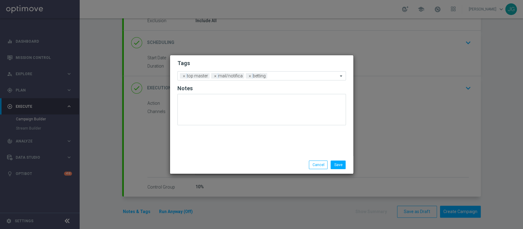
click at [243, 154] on div "Tags Add a new tag × top master × mail/notifica × betting Notes" at bounding box center [261, 105] width 183 height 101
click at [282, 77] on input "text" at bounding box center [304, 76] width 68 height 5
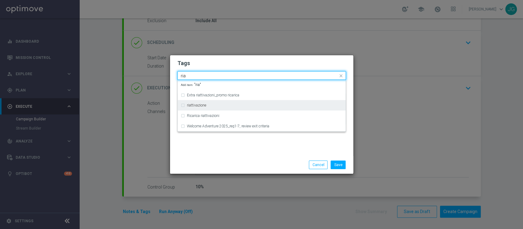
click at [231, 107] on div "riattivazione" at bounding box center [262, 105] width 162 height 10
type input "ria"
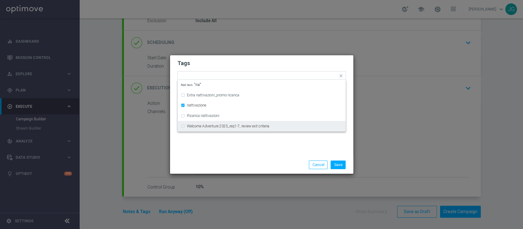
click at [246, 160] on div "Save Cancel" at bounding box center [291, 164] width 119 height 9
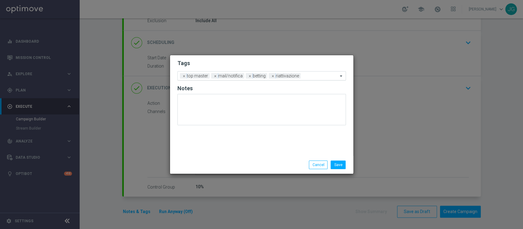
click at [312, 77] on input "text" at bounding box center [320, 76] width 35 height 5
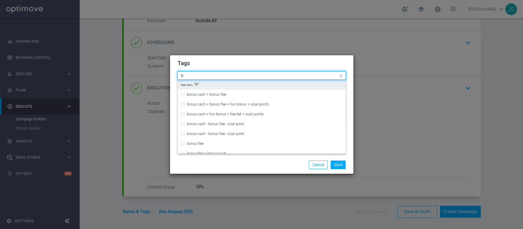
type input "f"
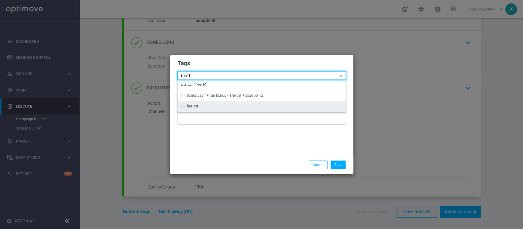
click at [227, 106] on div "free bet" at bounding box center [265, 106] width 156 height 4
type input "free b"
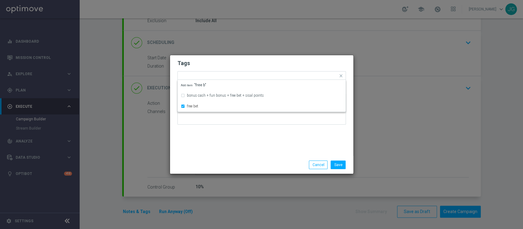
click at [228, 147] on div "Tags Quick find × top master × mail/notifica × betting × riattivazione × free b…" at bounding box center [261, 105] width 183 height 101
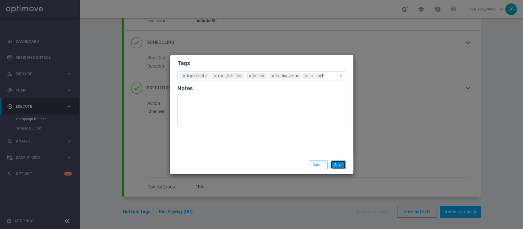
click at [340, 166] on button "Save" at bounding box center [338, 164] width 15 height 9
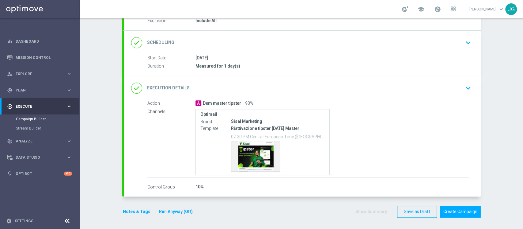
click at [180, 210] on button "Run Anyway (Off)" at bounding box center [176, 212] width 35 height 8
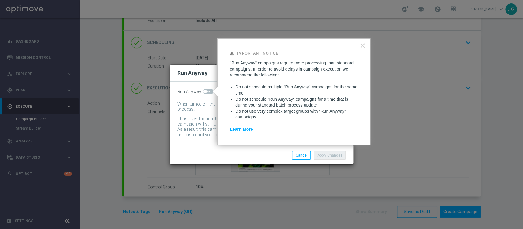
click at [208, 90] on span at bounding box center [208, 91] width 11 height 5
click at [208, 90] on input "checkbox" at bounding box center [208, 91] width 11 height 5
checkbox input "true"
click at [324, 152] on button "Apply Changes" at bounding box center [330, 155] width 32 height 9
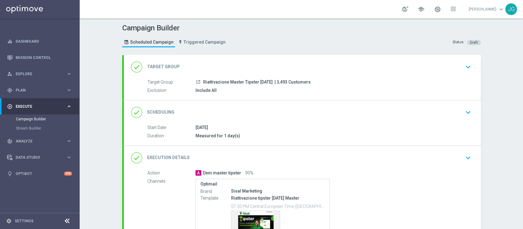
scroll to position [70, 0]
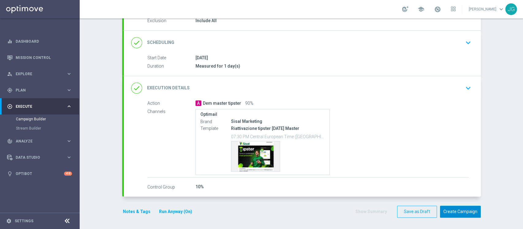
click at [467, 212] on button "Create Campaign" at bounding box center [460, 211] width 41 height 12
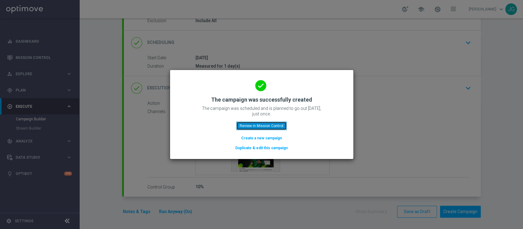
click at [266, 126] on button "Review in Mission Control" at bounding box center [261, 125] width 51 height 9
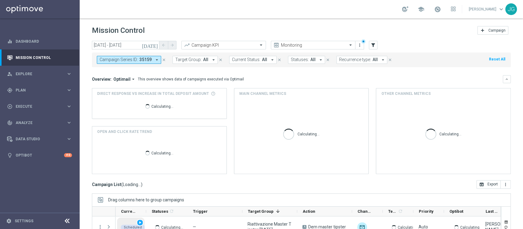
scroll to position [78, 0]
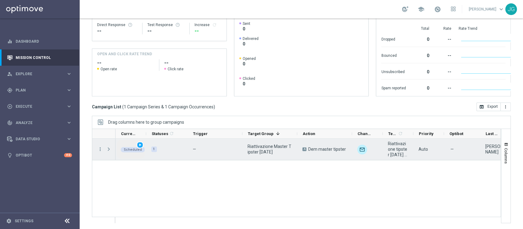
click at [141, 143] on span "play_arrow" at bounding box center [140, 145] width 4 height 4
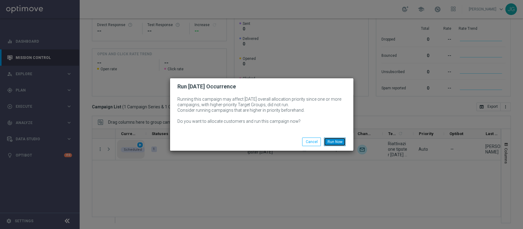
click at [333, 140] on button "Run Now" at bounding box center [335, 141] width 22 height 9
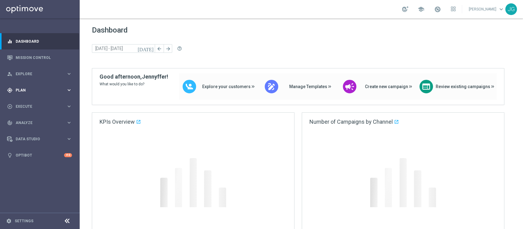
click at [40, 89] on span "Plan" at bounding box center [41, 90] width 51 height 4
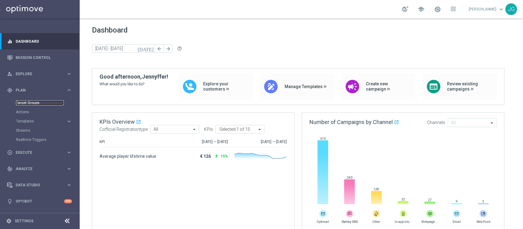
click at [29, 104] on link "Target Groups" at bounding box center [40, 102] width 48 height 5
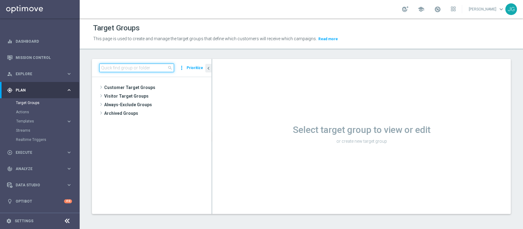
click at [143, 69] on input at bounding box center [136, 67] width 75 height 9
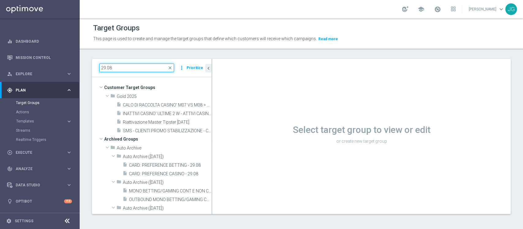
type input "29.08"
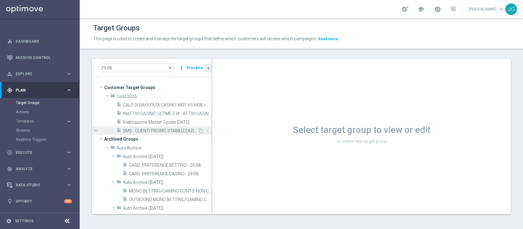
click at [160, 129] on span "SMS - CLIENTI PROMO STABILIZZAZIONE - CONTATTABILI E SMS 29.08" at bounding box center [160, 130] width 75 height 5
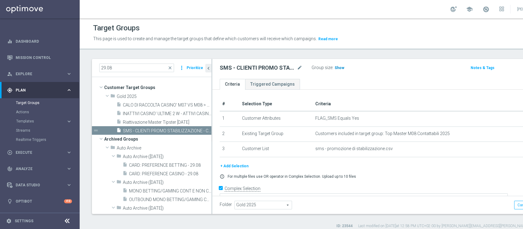
click at [337, 67] on span "Show" at bounding box center [340, 68] width 10 height 4
click at [336, 66] on span "763" at bounding box center [339, 69] width 8 height 6
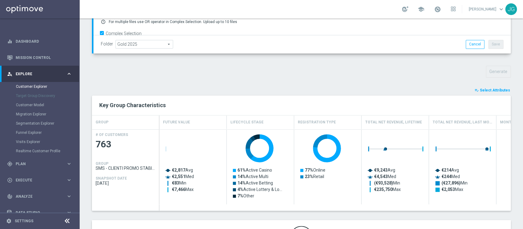
scroll to position [169, 0]
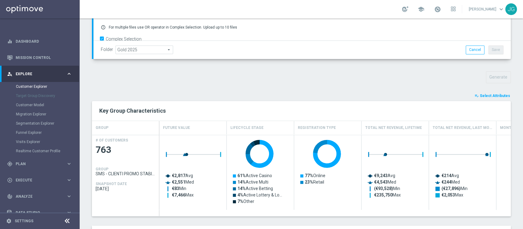
click at [487, 98] on button "playlist_add_check Select Attributes" at bounding box center [492, 95] width 37 height 7
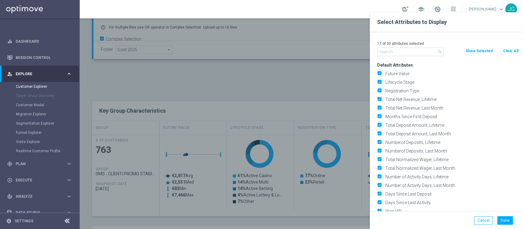
click at [505, 51] on button "Clear All" at bounding box center [511, 51] width 16 height 7
checkbox input "false"
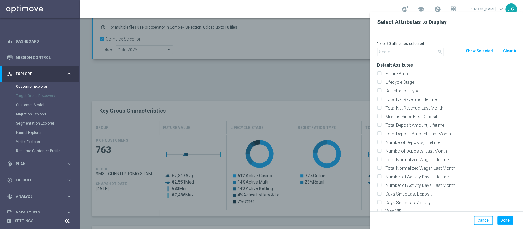
checkbox input "false"
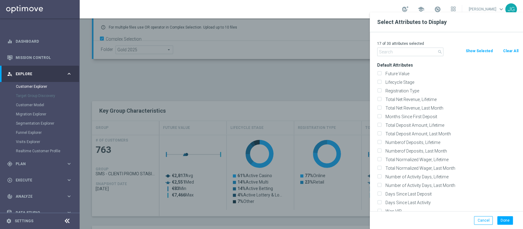
checkbox input "false"
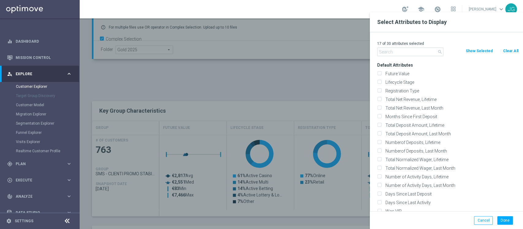
checkbox input "false"
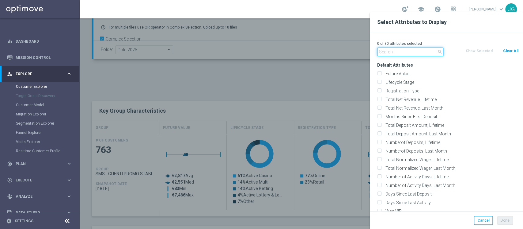
click at [413, 52] on input "text" at bounding box center [410, 52] width 66 height 9
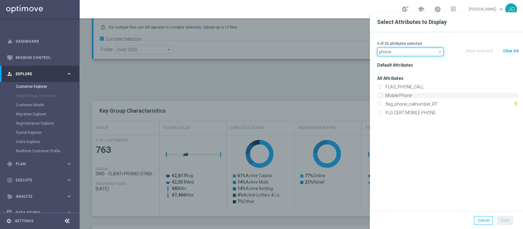
type input "phone"
click at [403, 94] on label "Mobile Phone" at bounding box center [451, 96] width 135 height 6
click at [381, 94] on input "Mobile Phone" at bounding box center [379, 96] width 4 height 4
checkbox input "true"
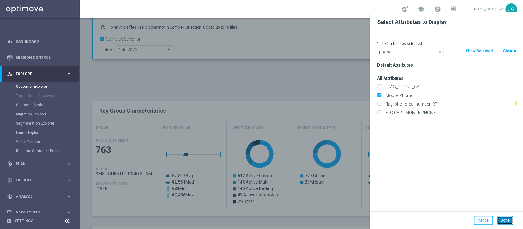
click at [503, 218] on button "Done" at bounding box center [506, 220] width 16 height 9
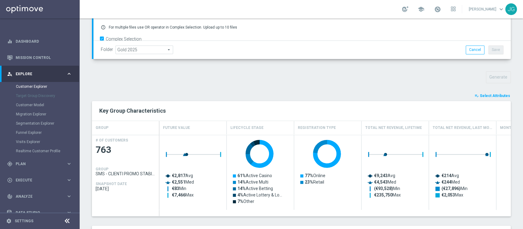
type input "Search"
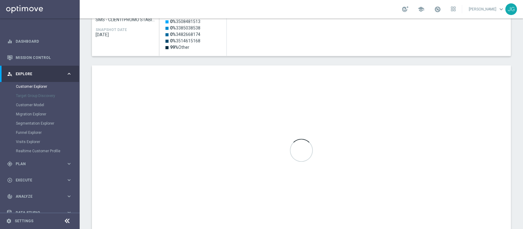
scroll to position [323, 0]
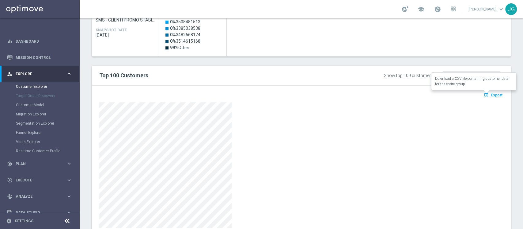
click at [491, 97] on button "open_in_browser Export" at bounding box center [493, 95] width 21 height 8
